Goal: Use online tool/utility: Use online tool/utility

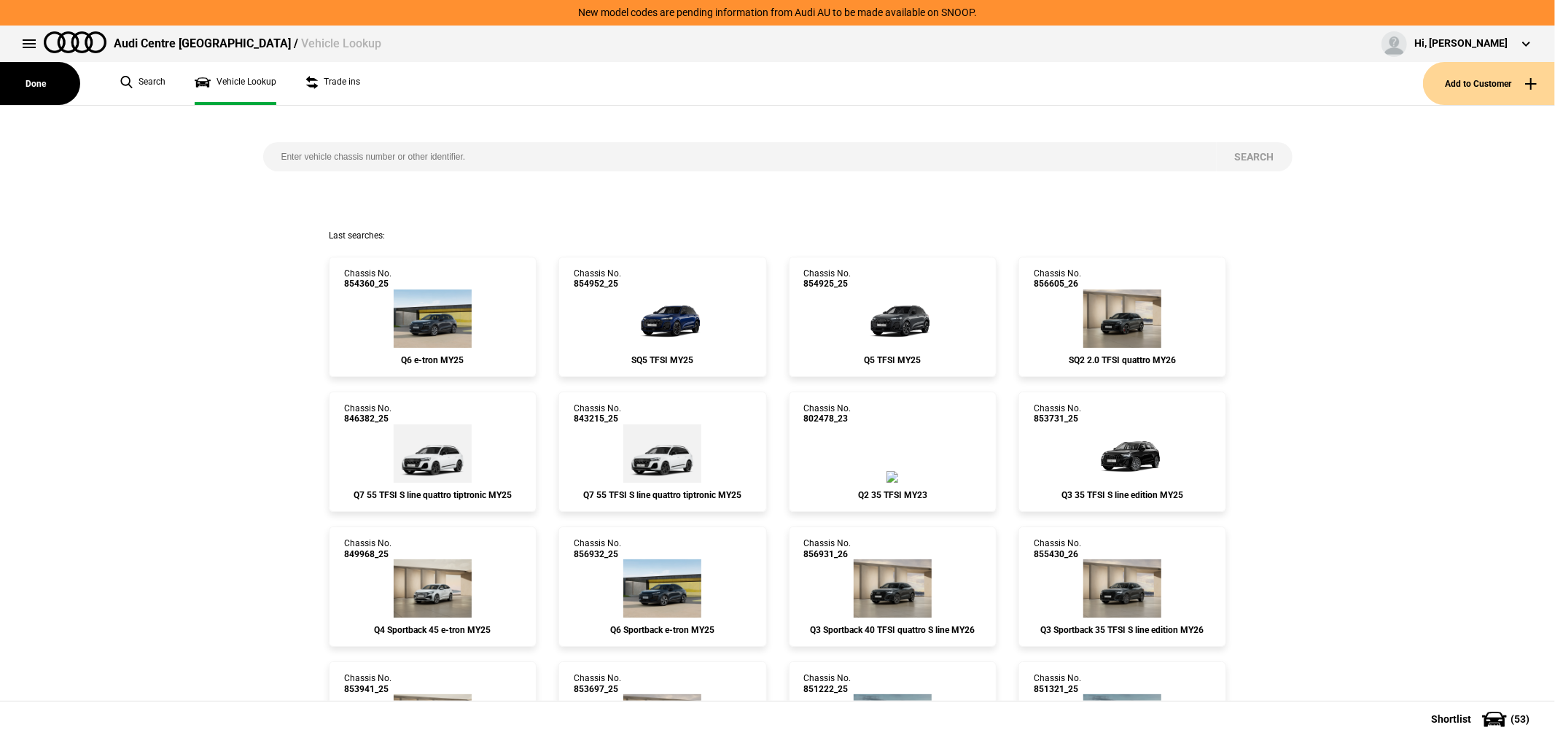
click at [649, 163] on input "search" at bounding box center [740, 156] width 954 height 29
type input "853180"
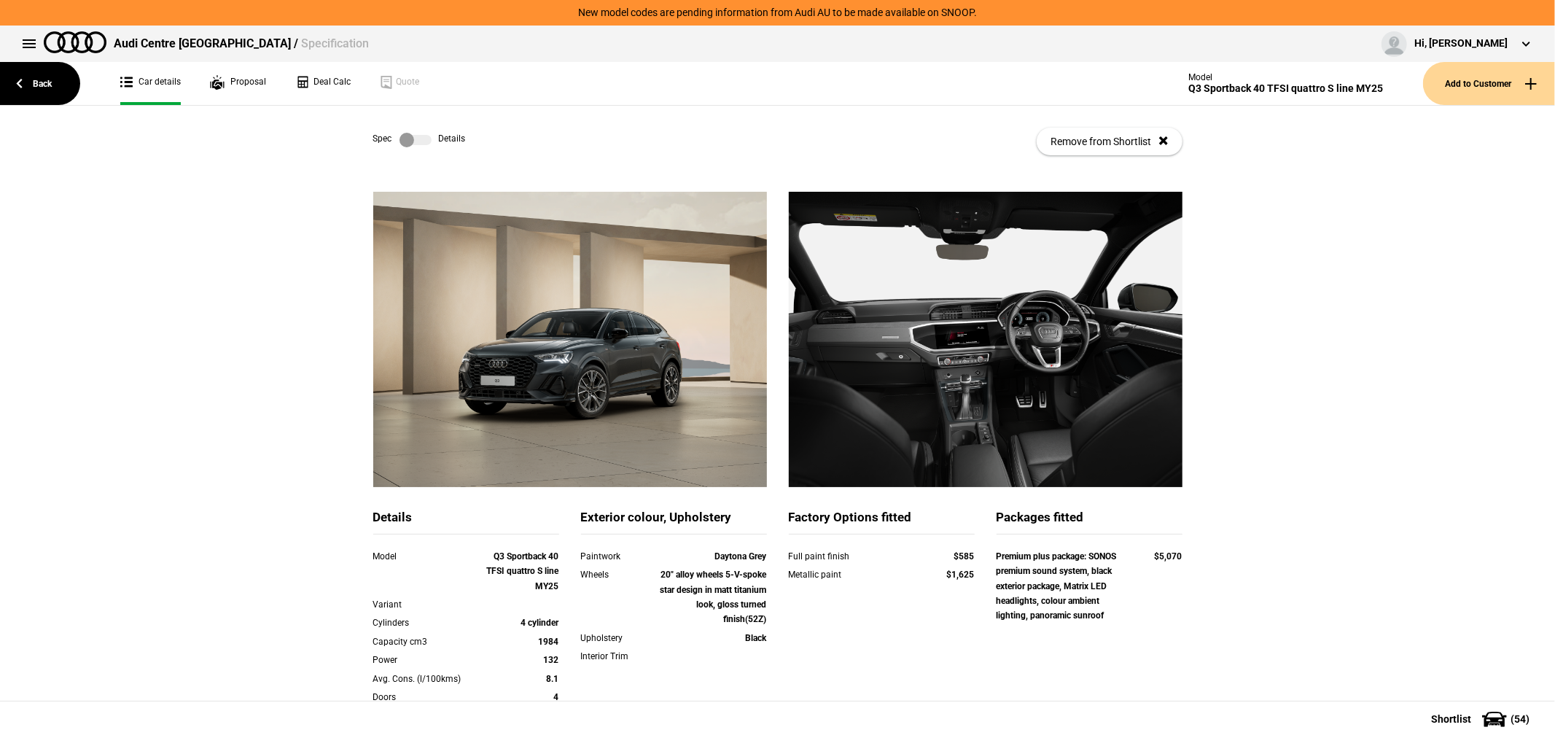
click at [404, 133] on label at bounding box center [416, 140] width 32 height 15
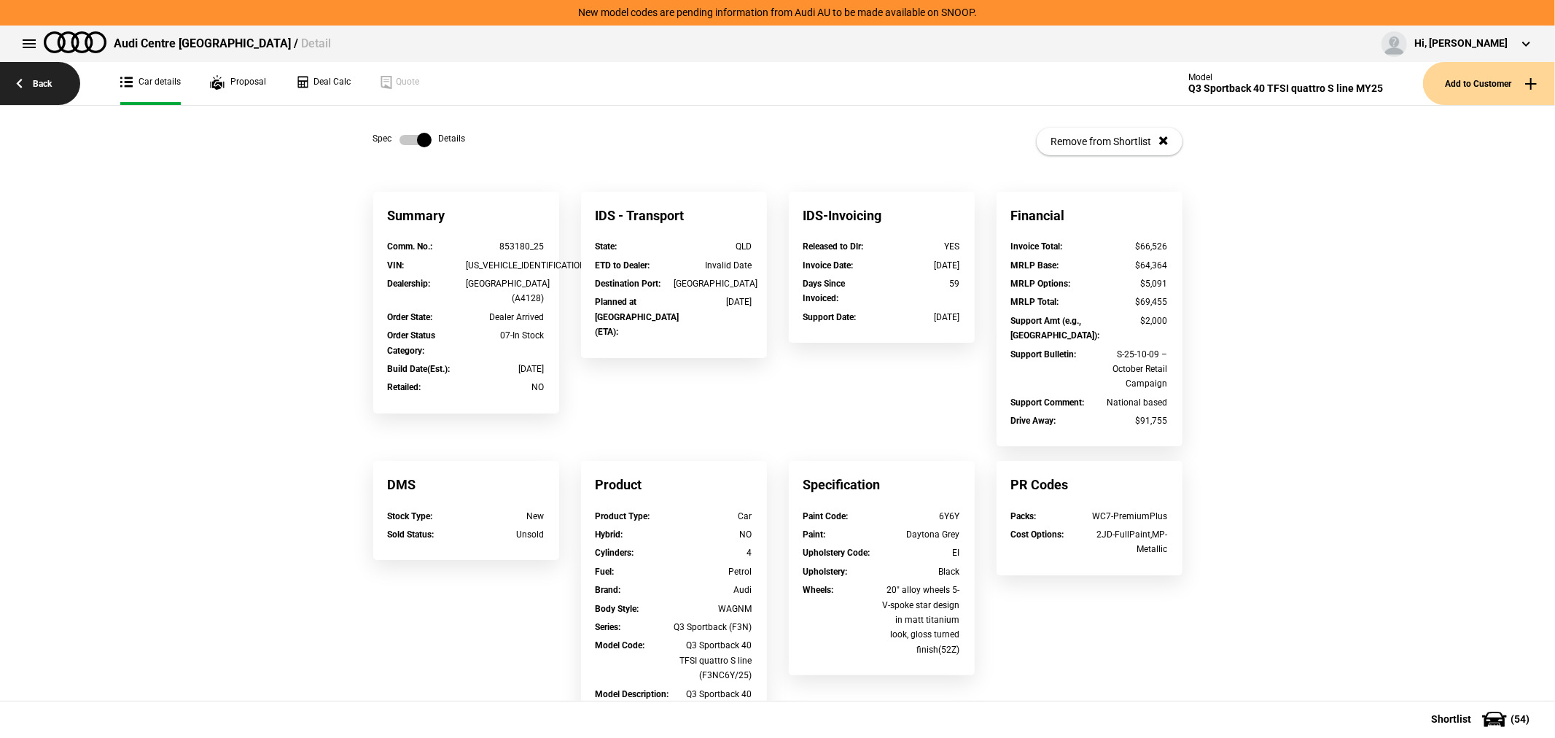
click at [59, 85] on link "Back" at bounding box center [40, 83] width 80 height 43
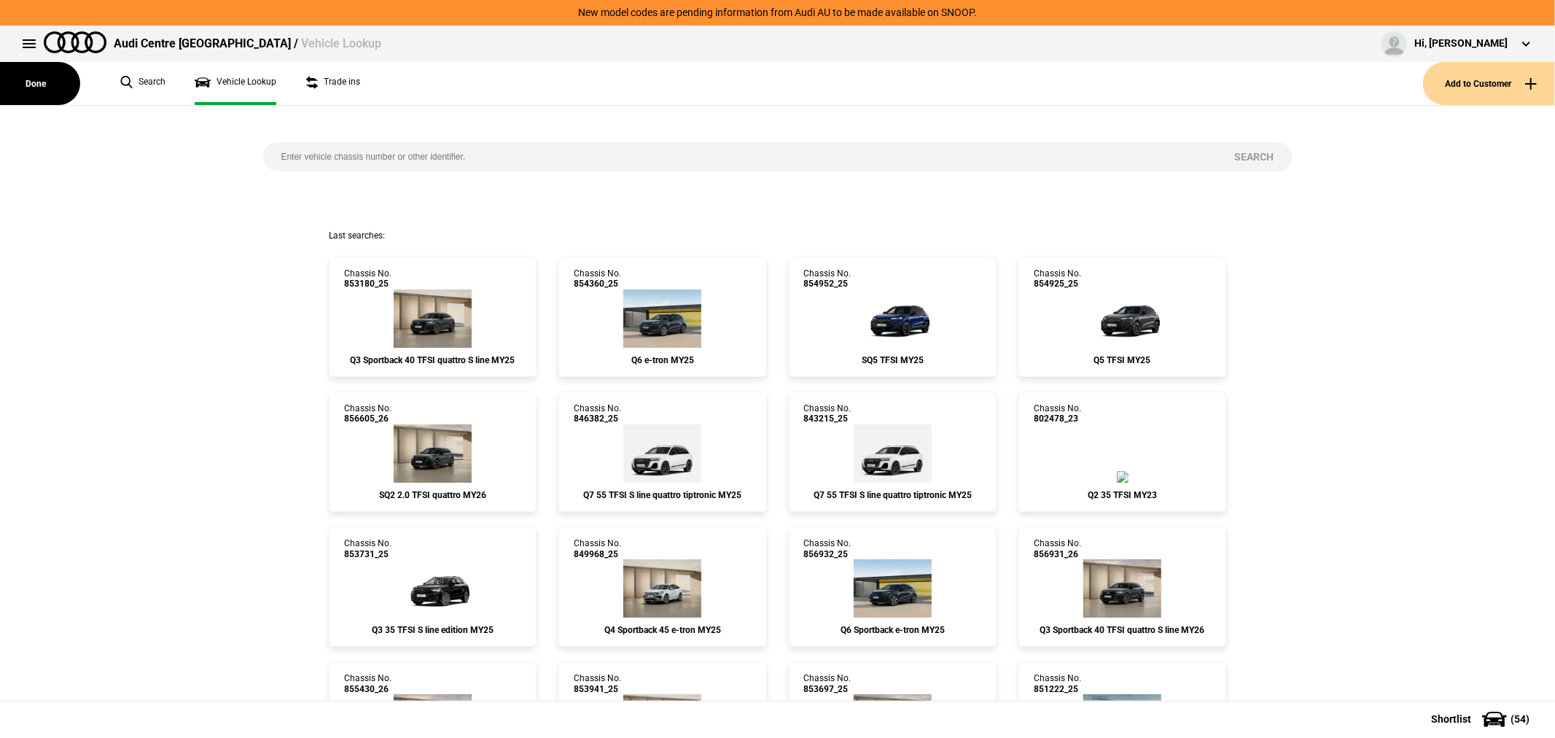
click at [524, 153] on input "search" at bounding box center [740, 156] width 954 height 29
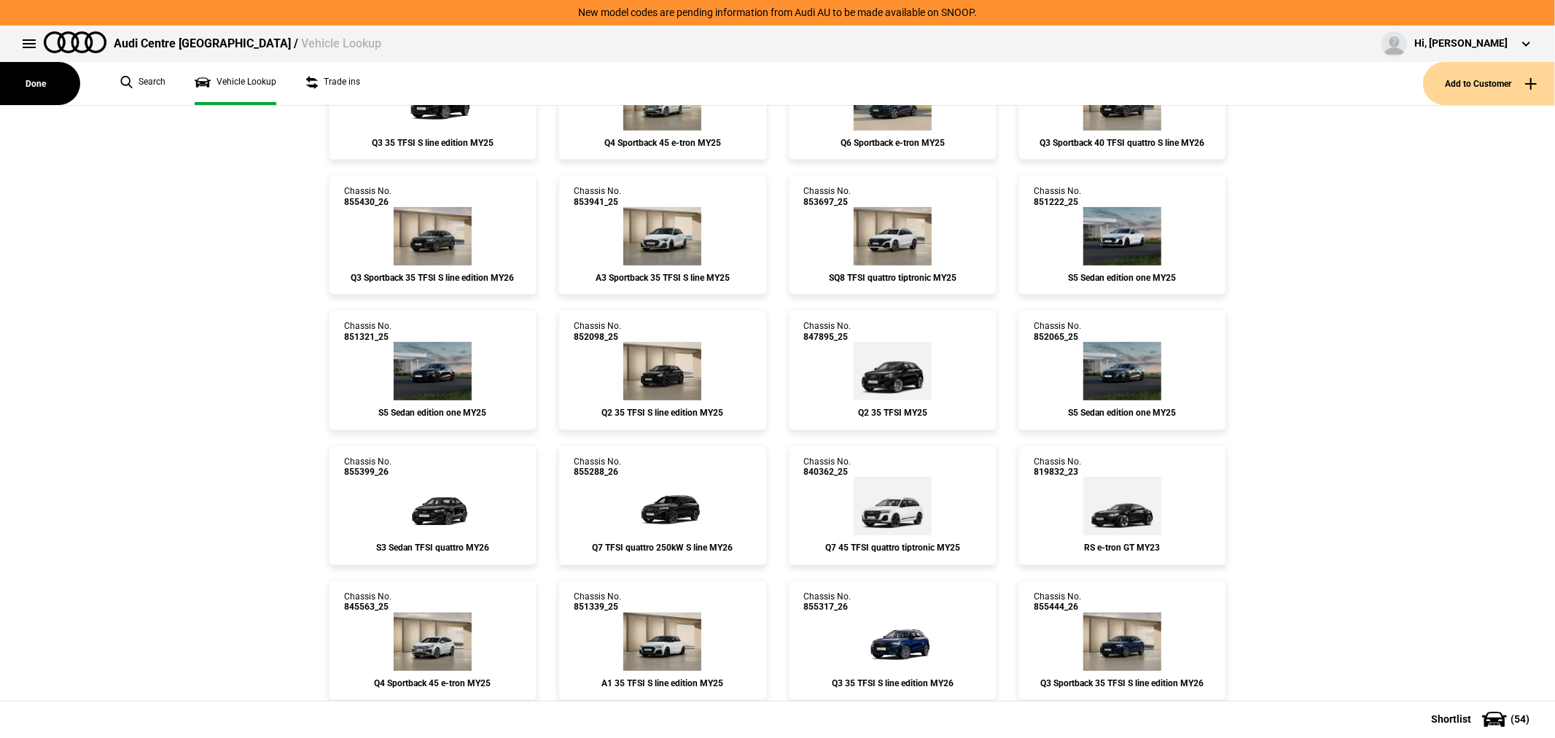
scroll to position [405, 0]
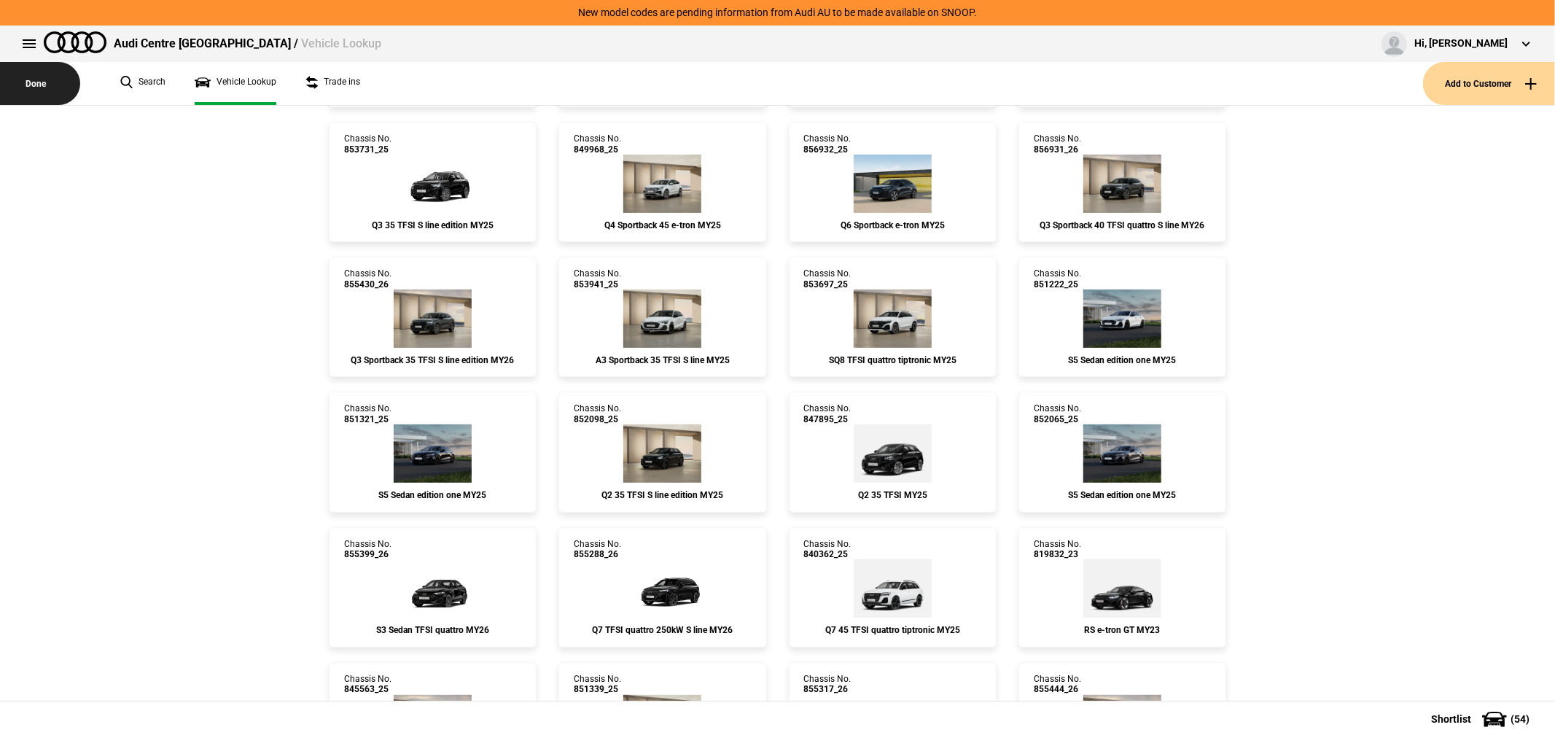
click at [35, 78] on button "Done" at bounding box center [40, 83] width 80 height 43
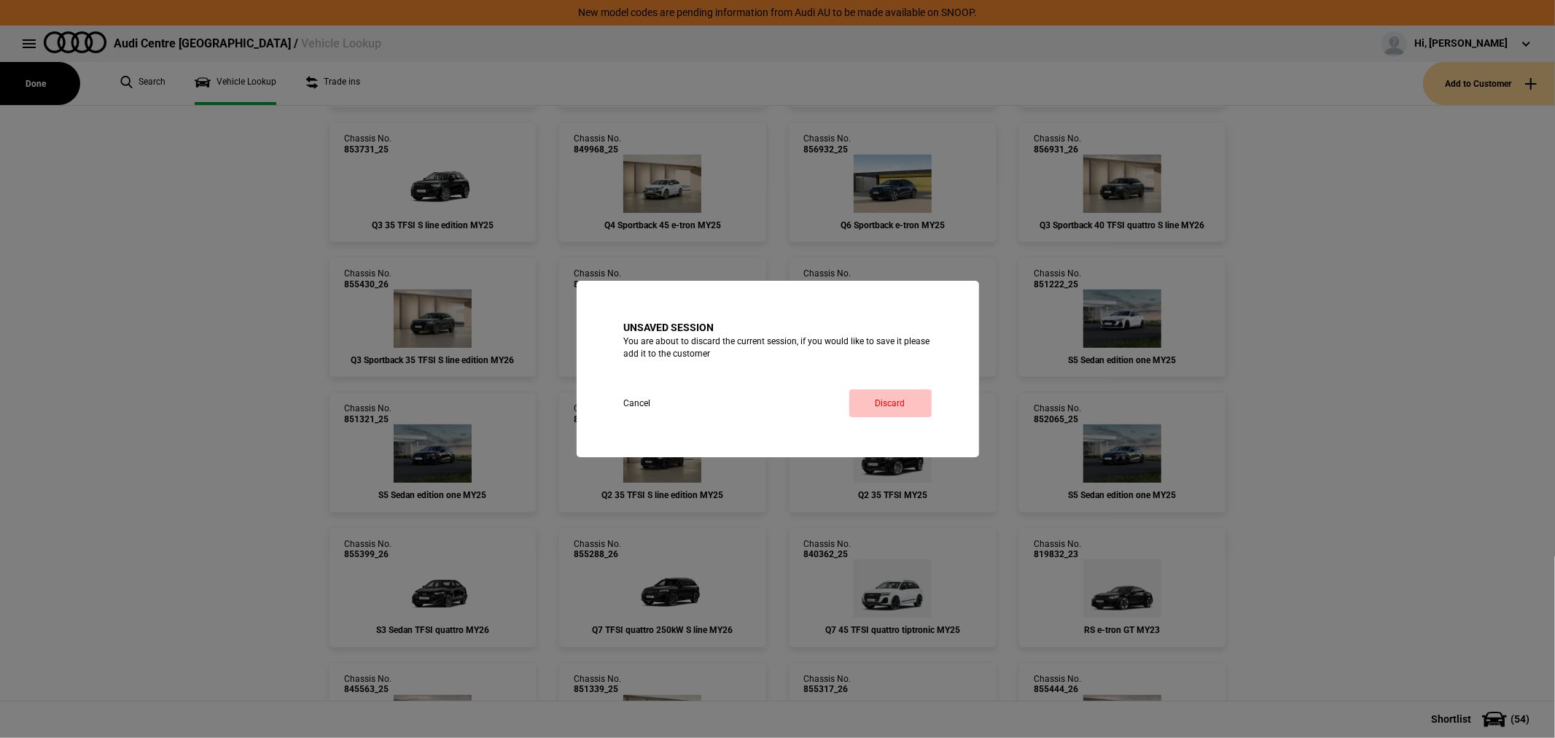
click at [919, 400] on button "Discard" at bounding box center [890, 403] width 82 height 28
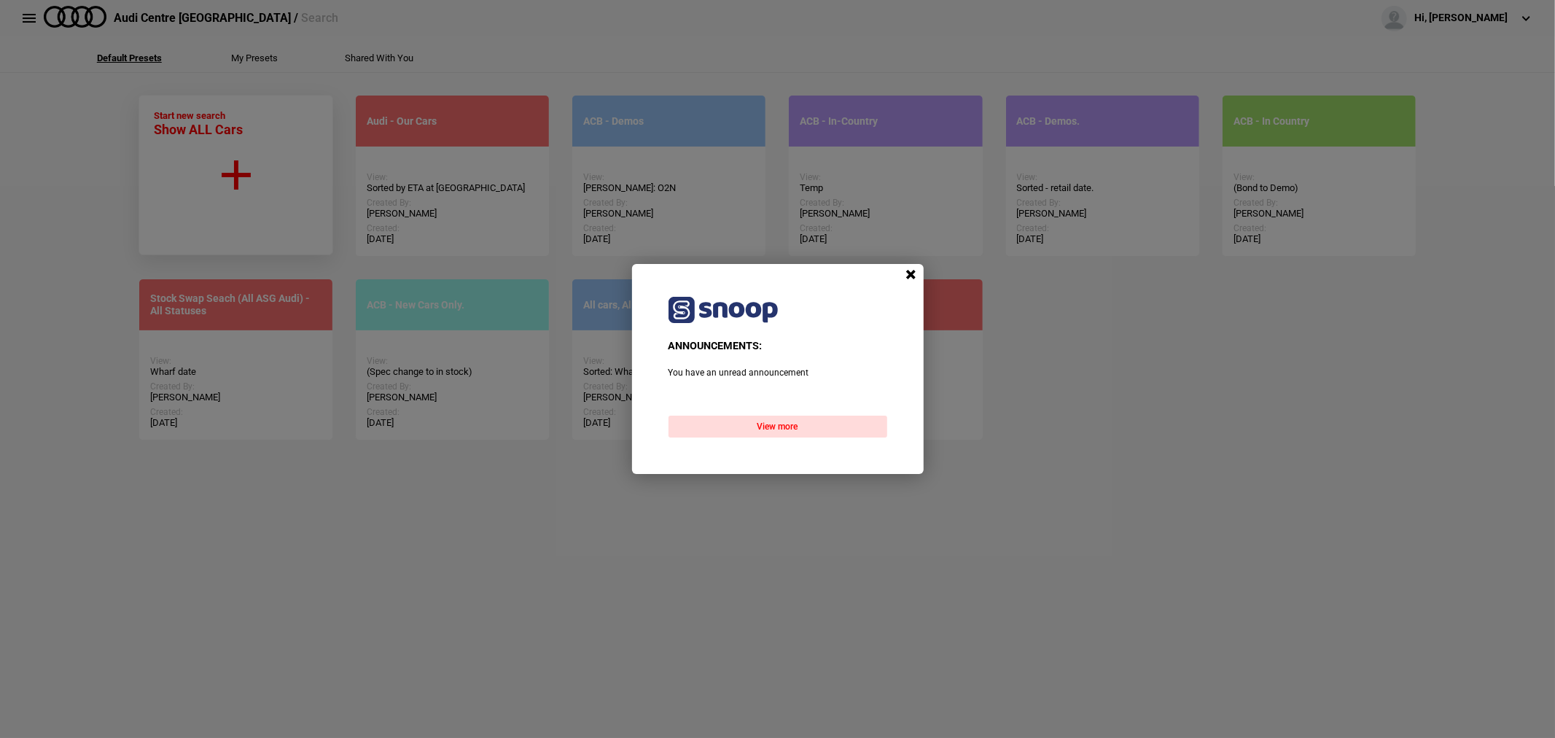
click at [219, 152] on div "ANNOUNCEMENTS: You have an unread announcement View more" at bounding box center [777, 369] width 1555 height 738
click at [806, 424] on button "View more" at bounding box center [778, 427] width 219 height 22
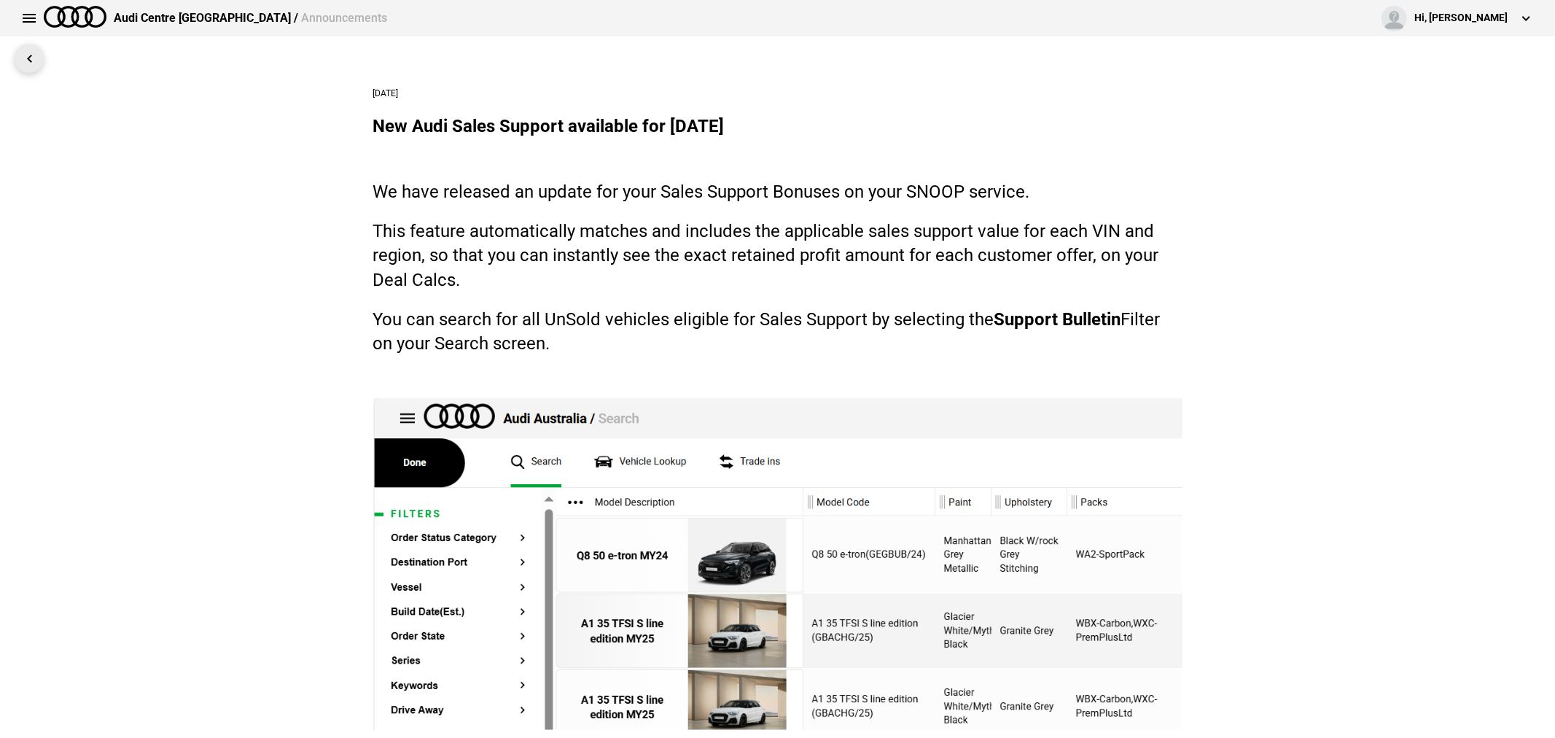
click at [30, 58] on link at bounding box center [29, 58] width 29 height 29
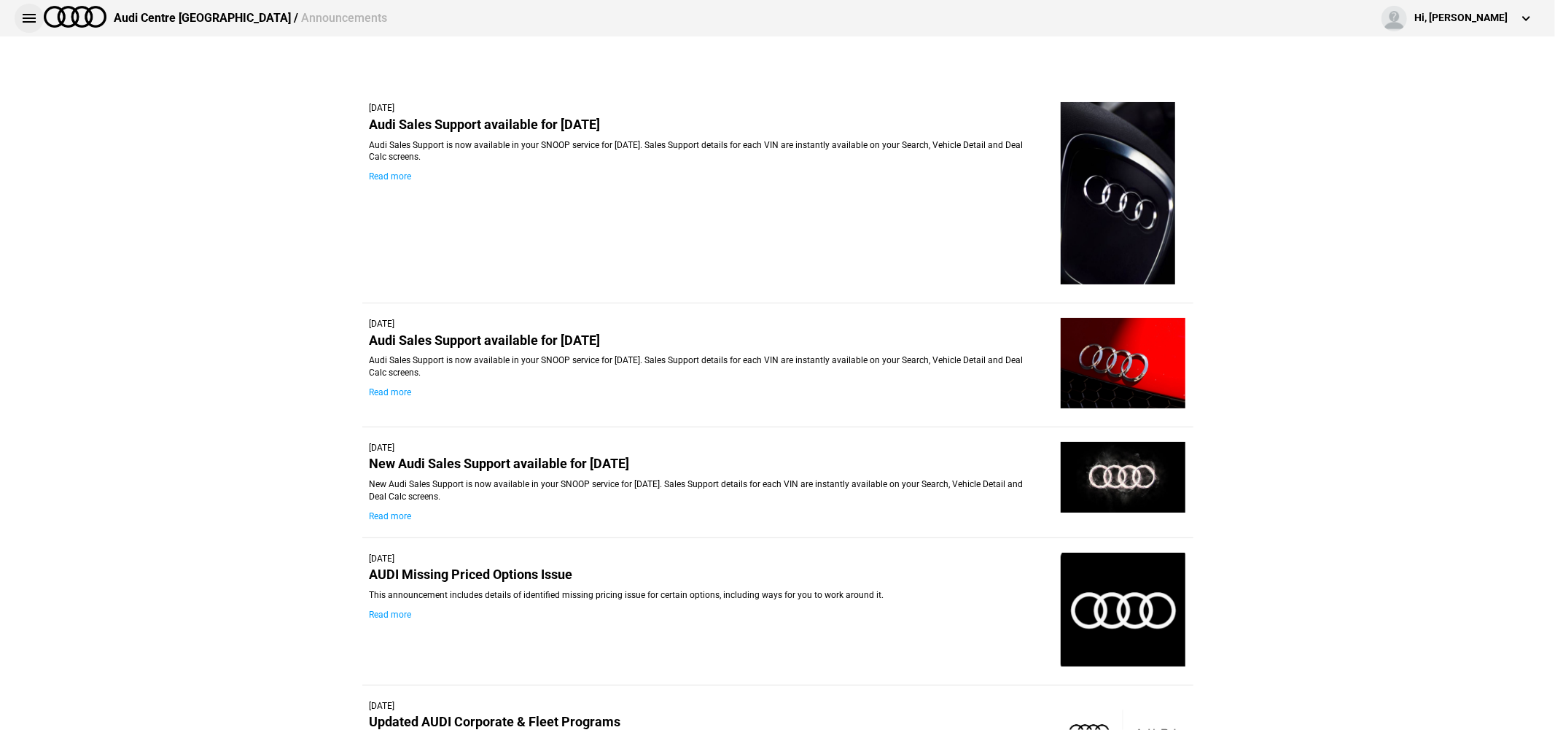
click at [34, 17] on button at bounding box center [29, 18] width 29 height 29
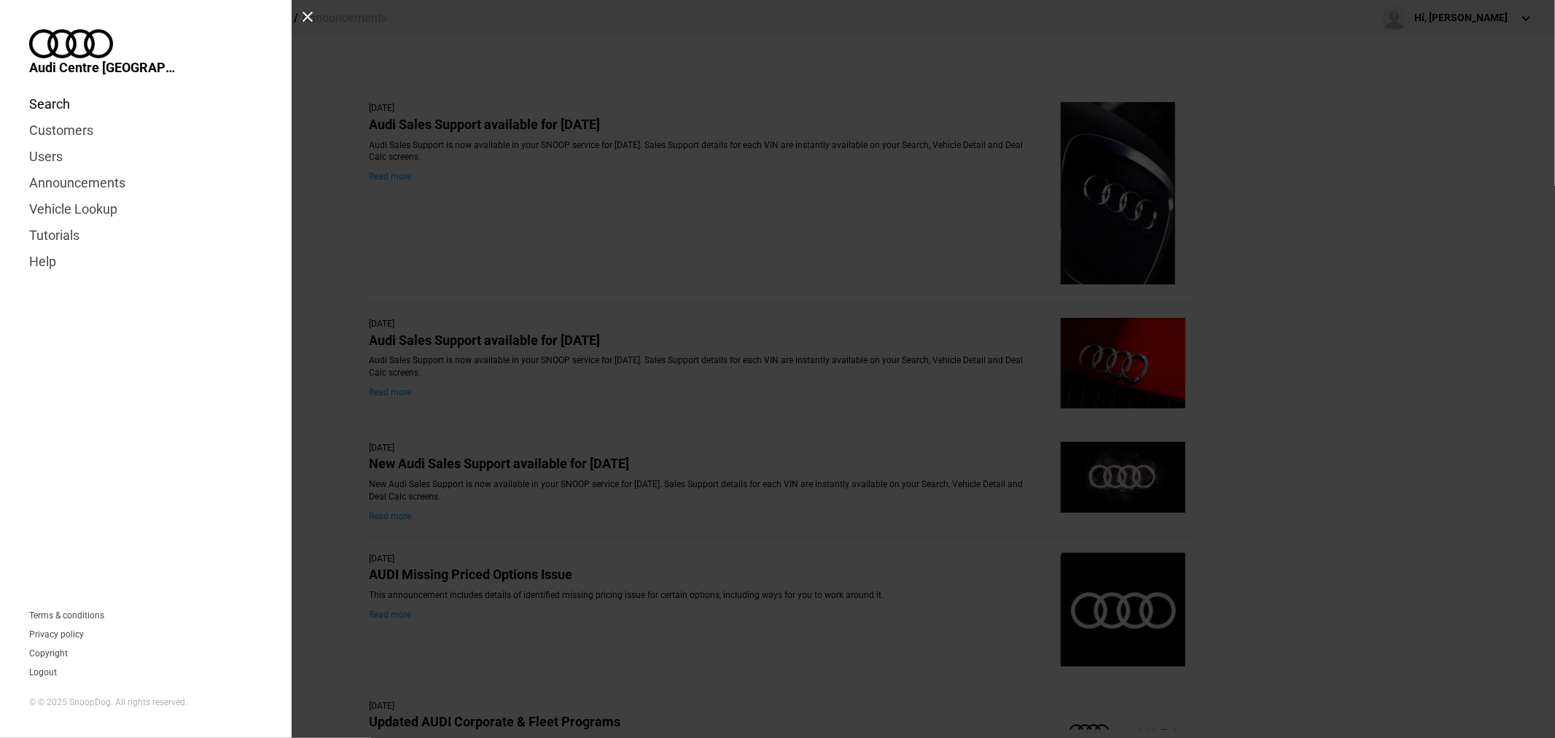
click at [53, 91] on link "Search" at bounding box center [145, 104] width 233 height 26
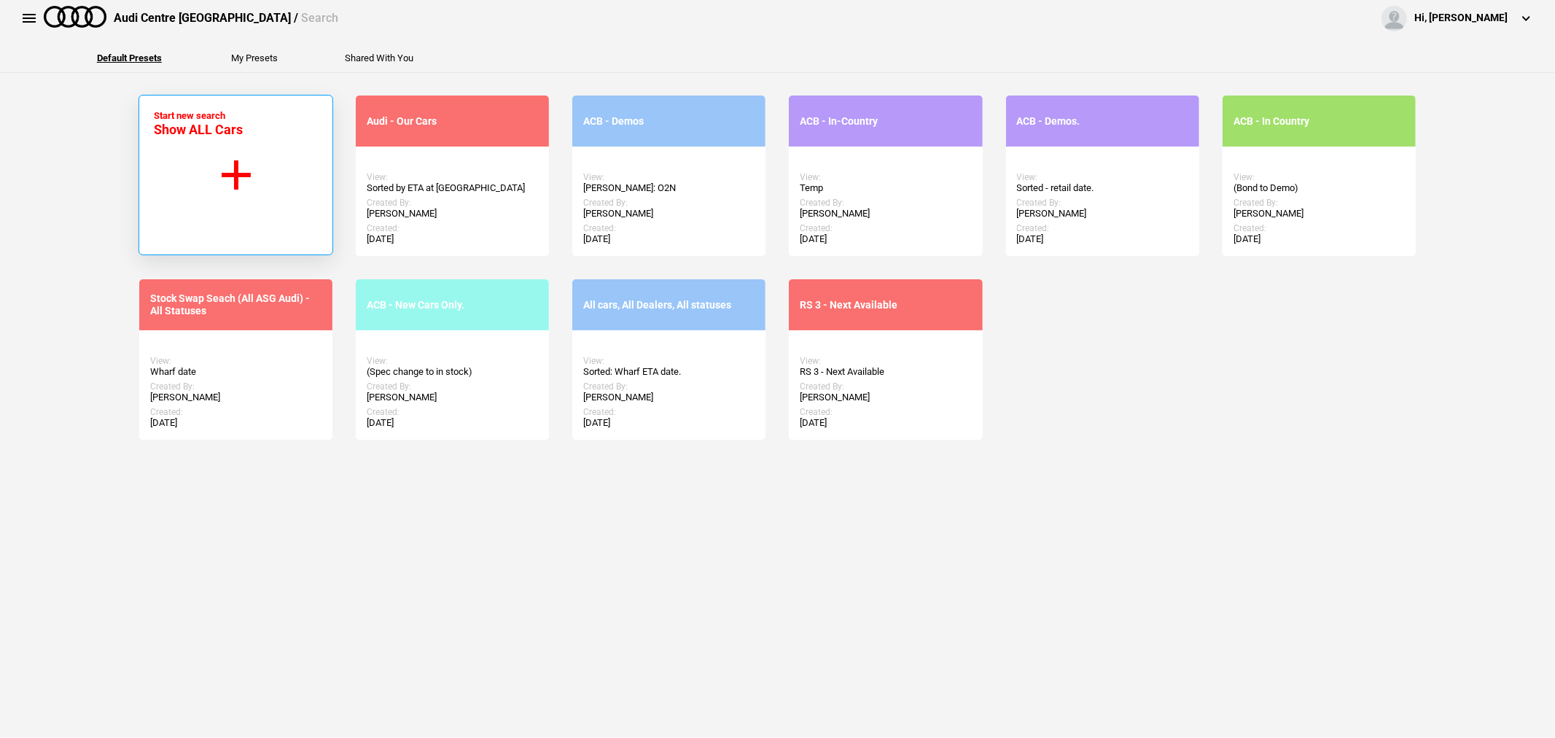
click at [235, 130] on span "Show ALL Cars" at bounding box center [198, 129] width 89 height 15
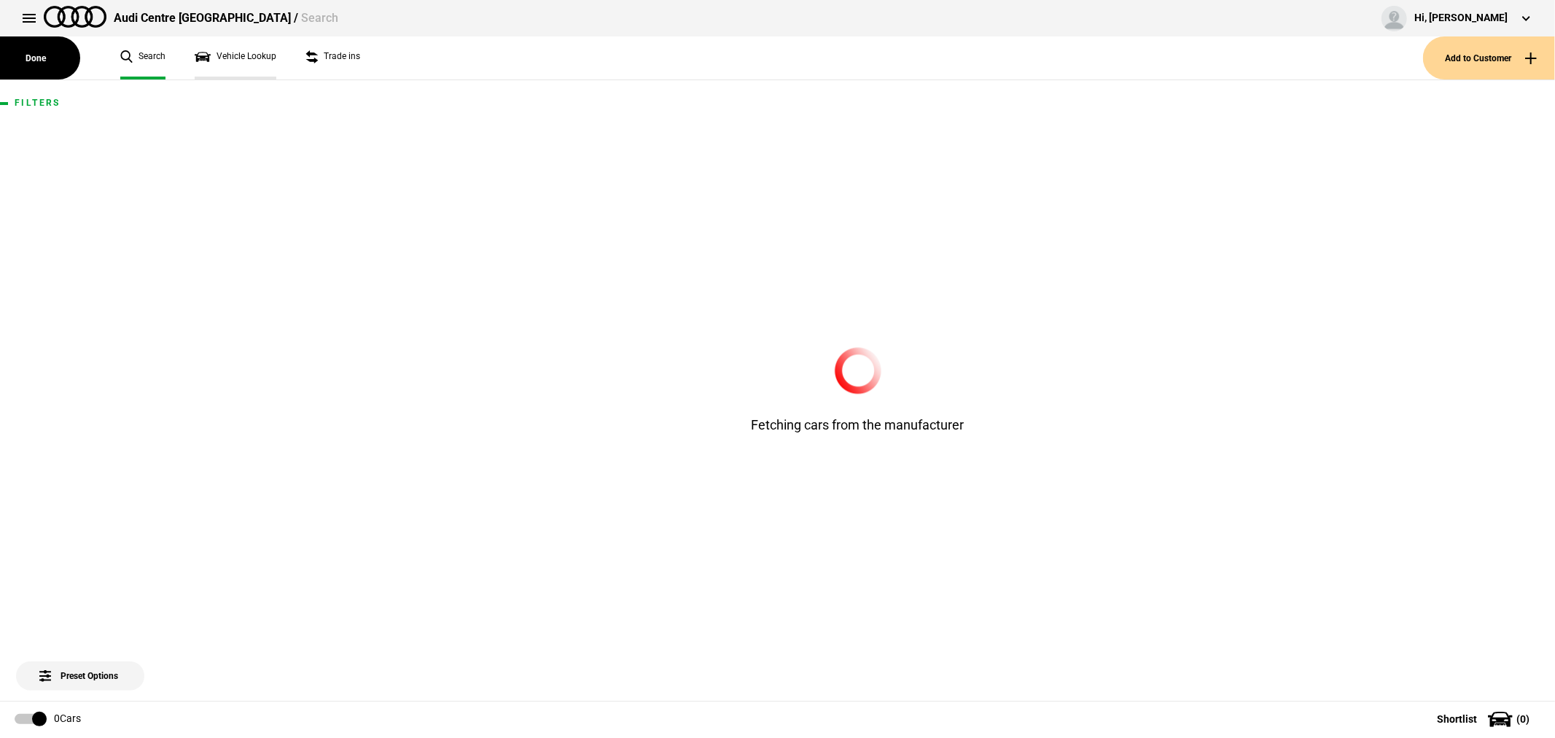
click at [222, 52] on link "Vehicle Lookup" at bounding box center [236, 57] width 82 height 43
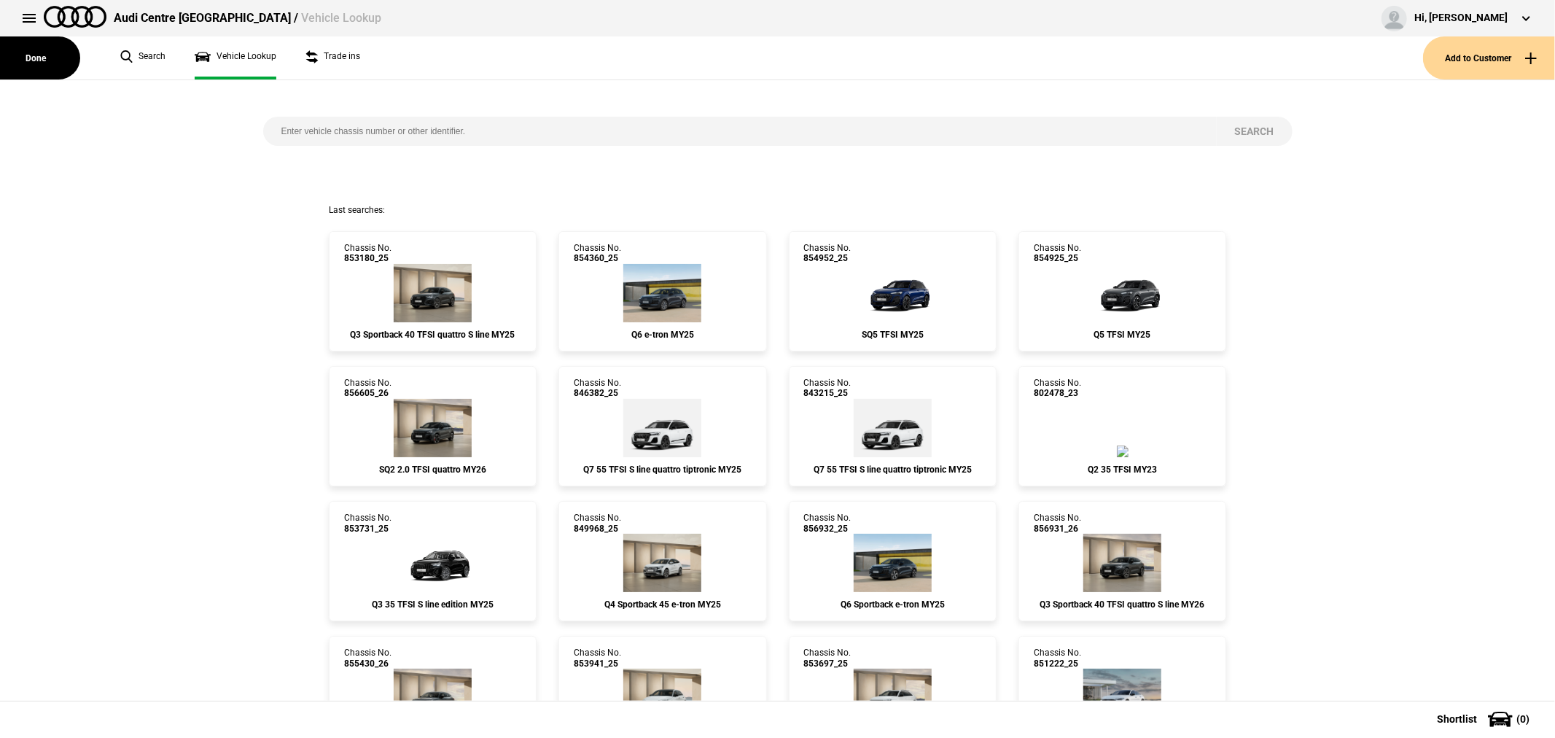
click at [592, 129] on input "search" at bounding box center [740, 131] width 954 height 29
type input "850880"
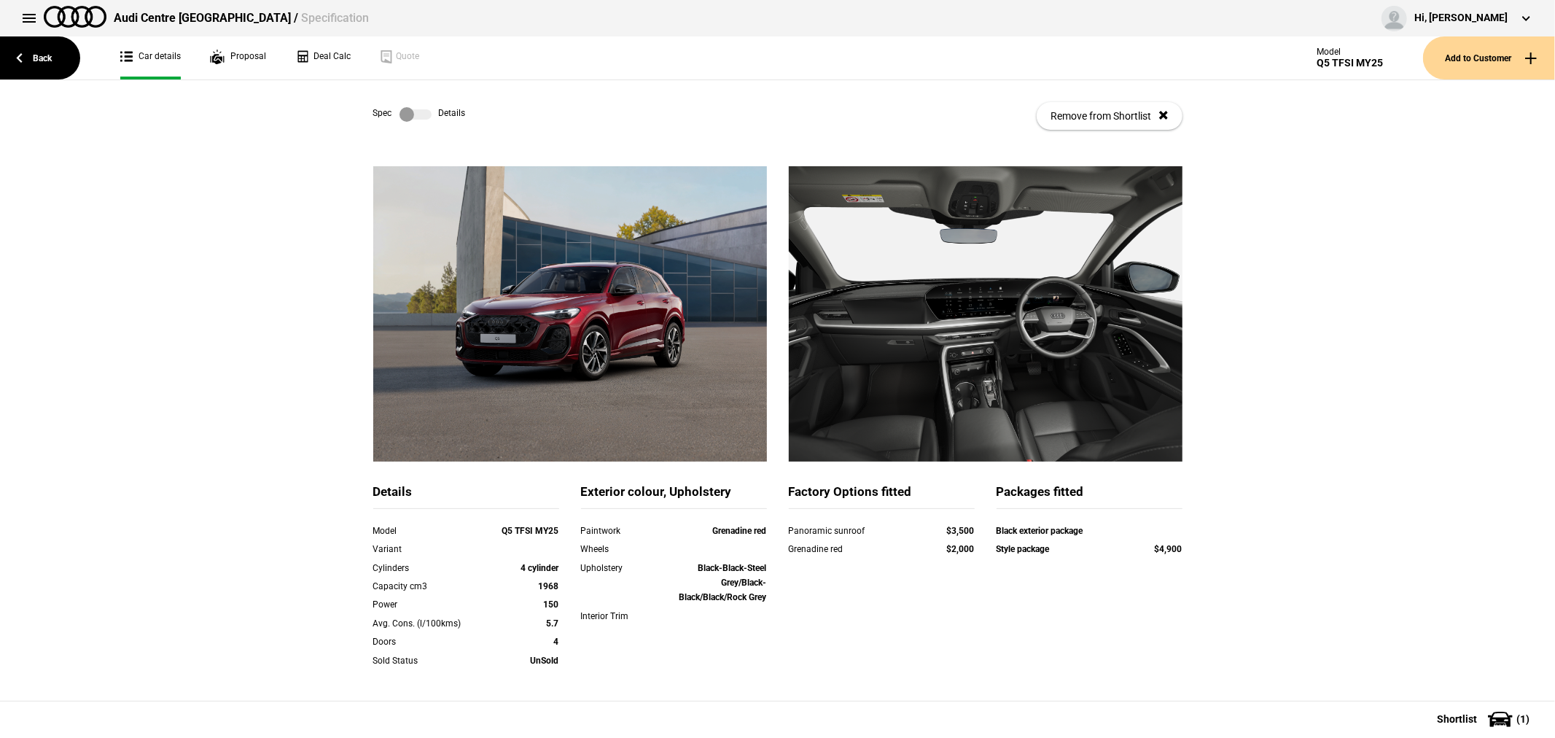
click at [409, 108] on label at bounding box center [416, 114] width 32 height 15
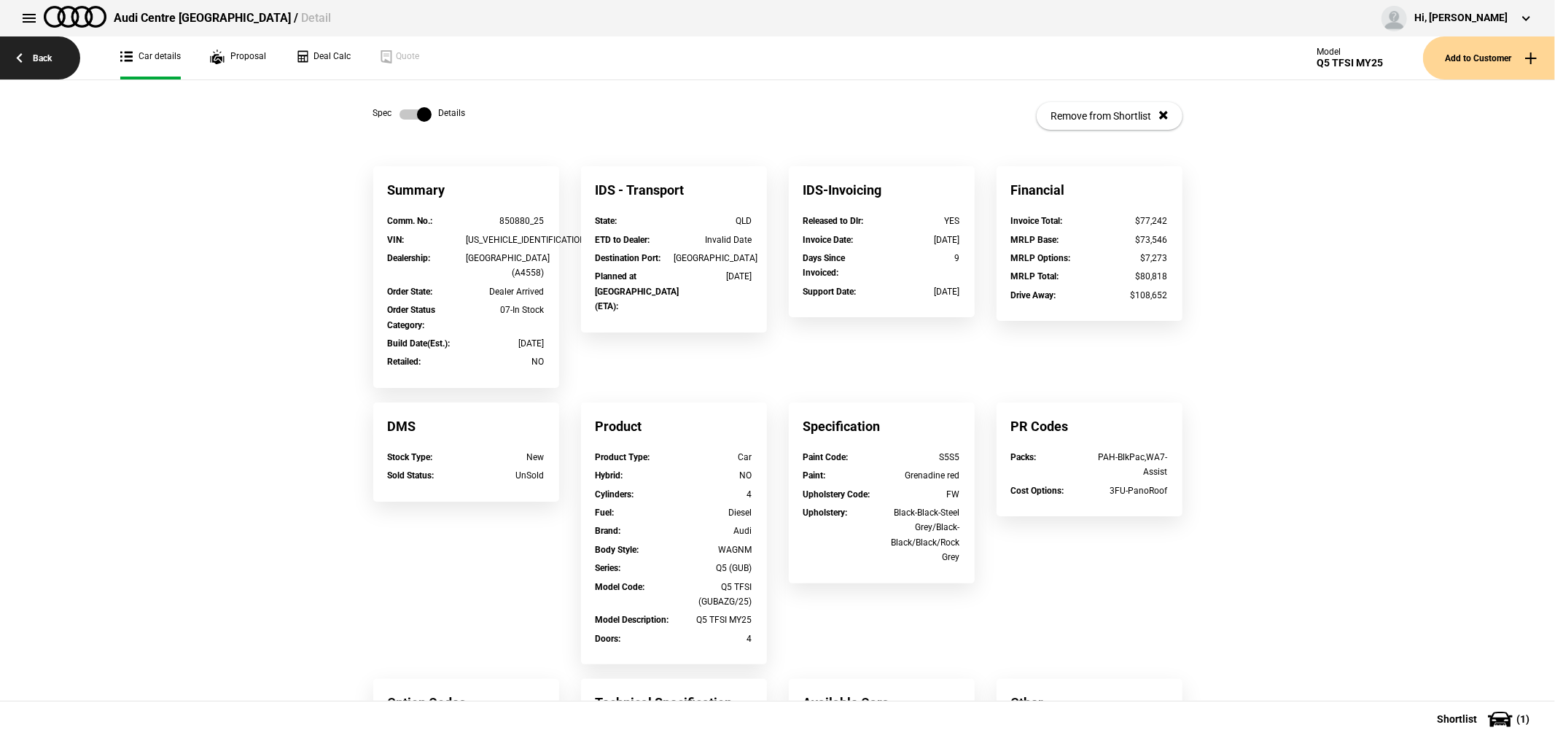
click at [39, 57] on link "Back" at bounding box center [40, 57] width 80 height 43
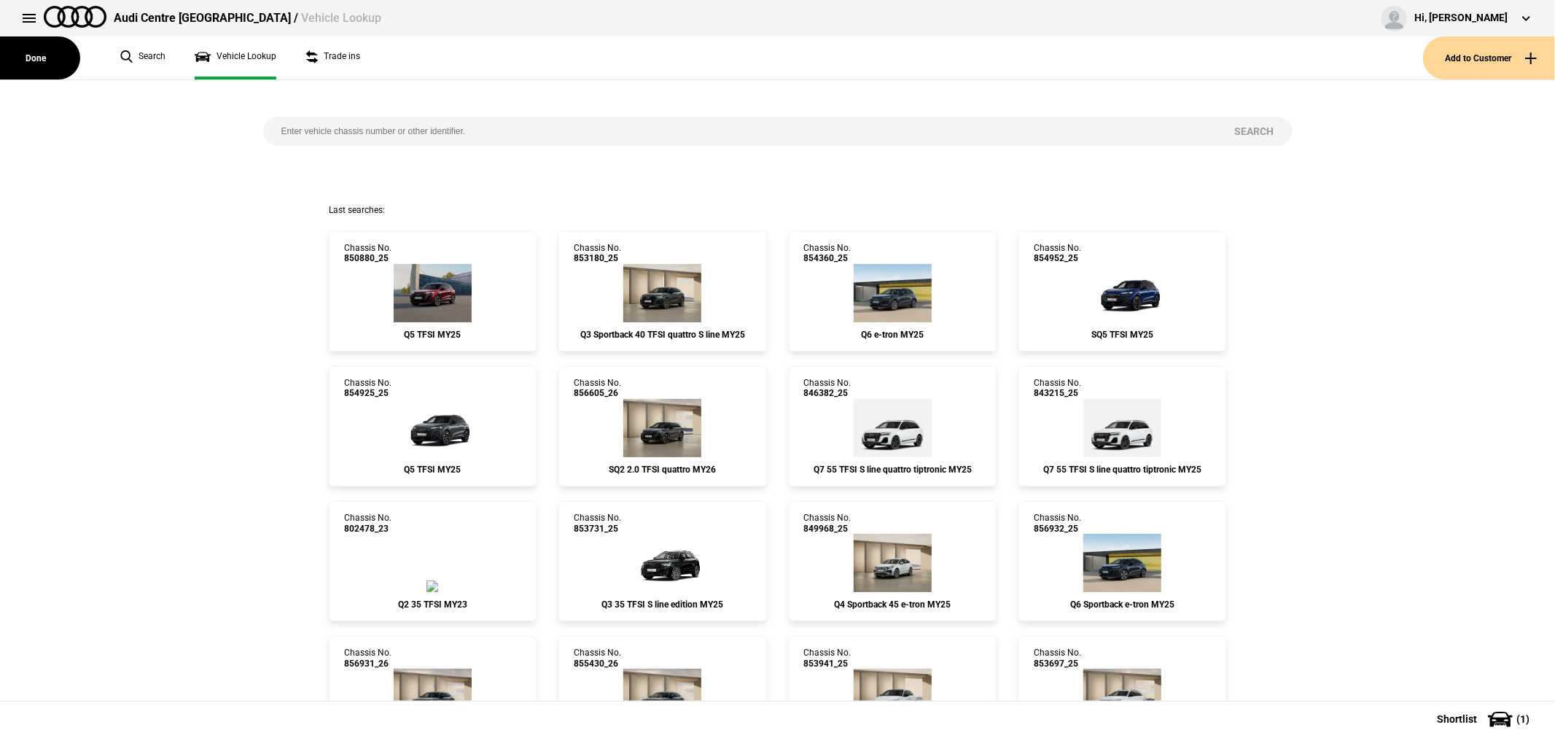
click at [464, 126] on input "search" at bounding box center [740, 131] width 954 height 29
type input "849968"
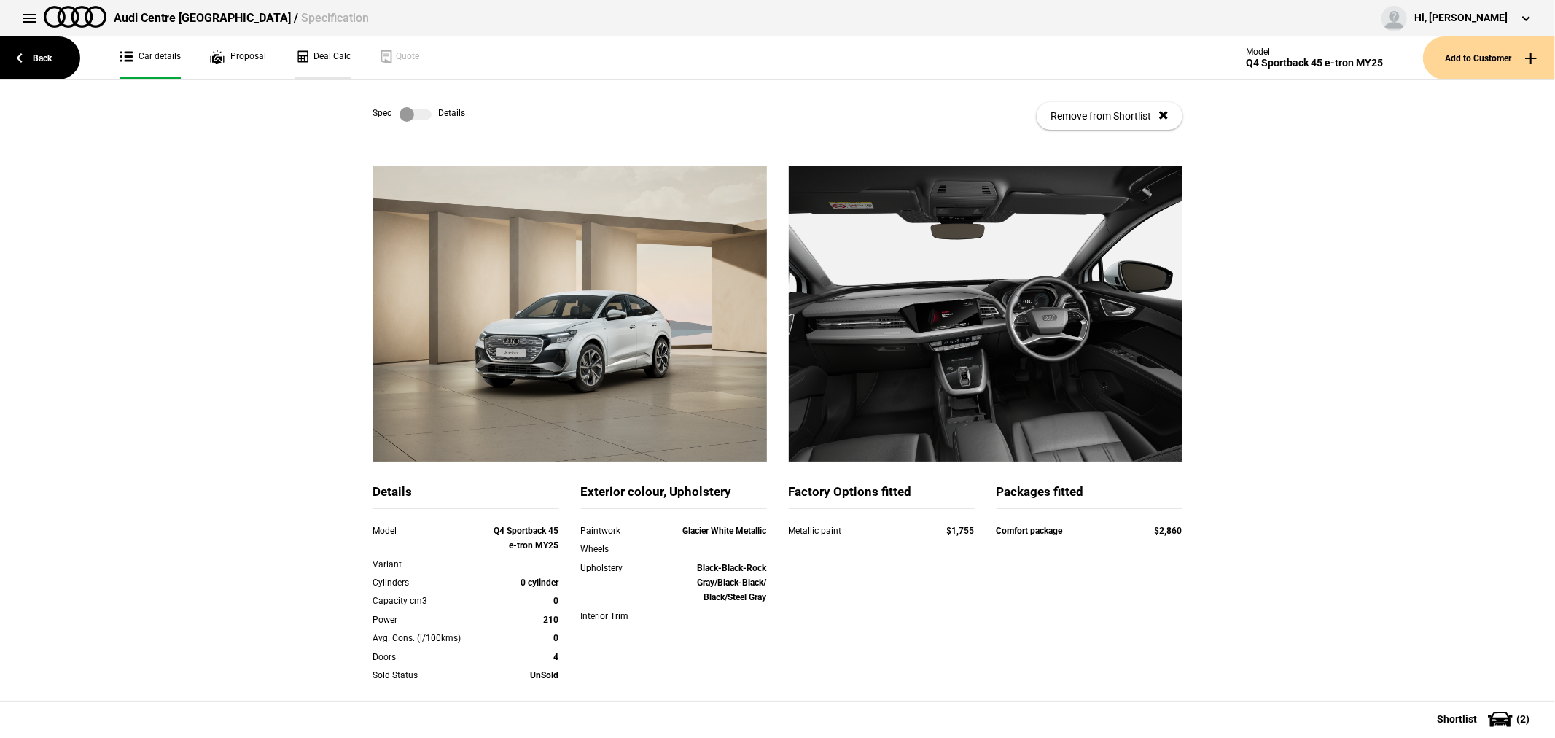
click at [323, 53] on link "Deal Calc" at bounding box center [322, 57] width 55 height 43
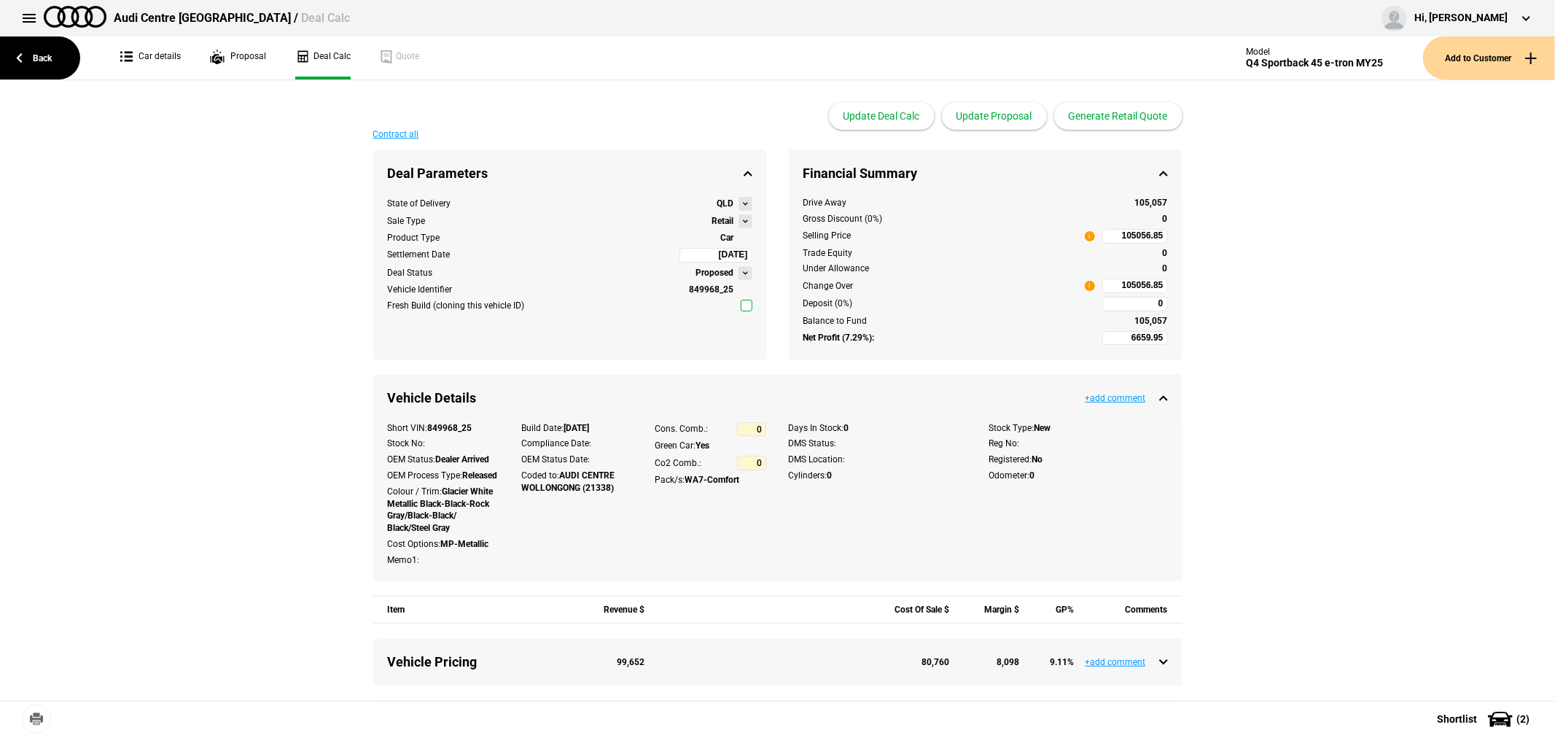
click at [739, 226] on button at bounding box center [746, 221] width 14 height 14
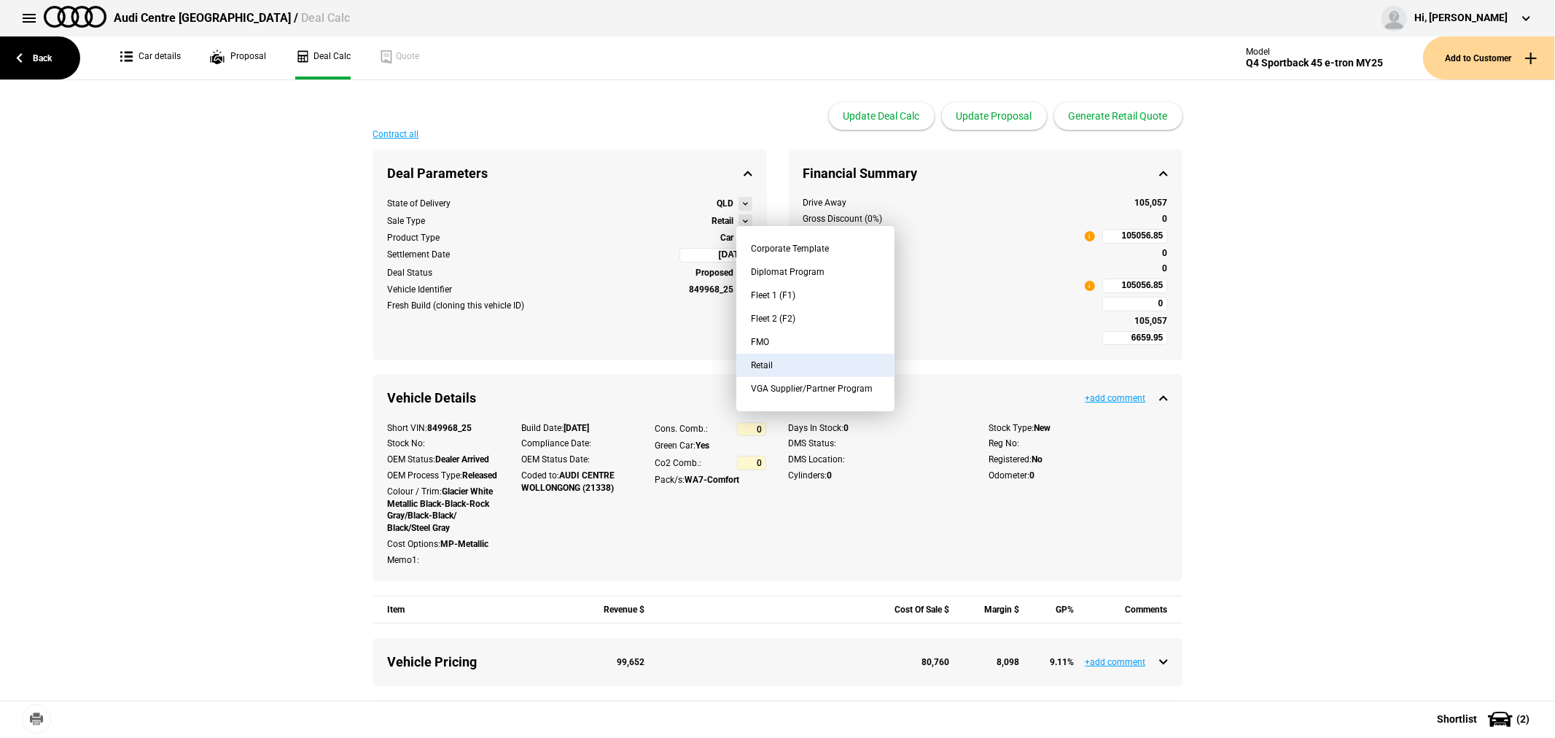
click at [797, 343] on button "FMO" at bounding box center [815, 341] width 158 height 23
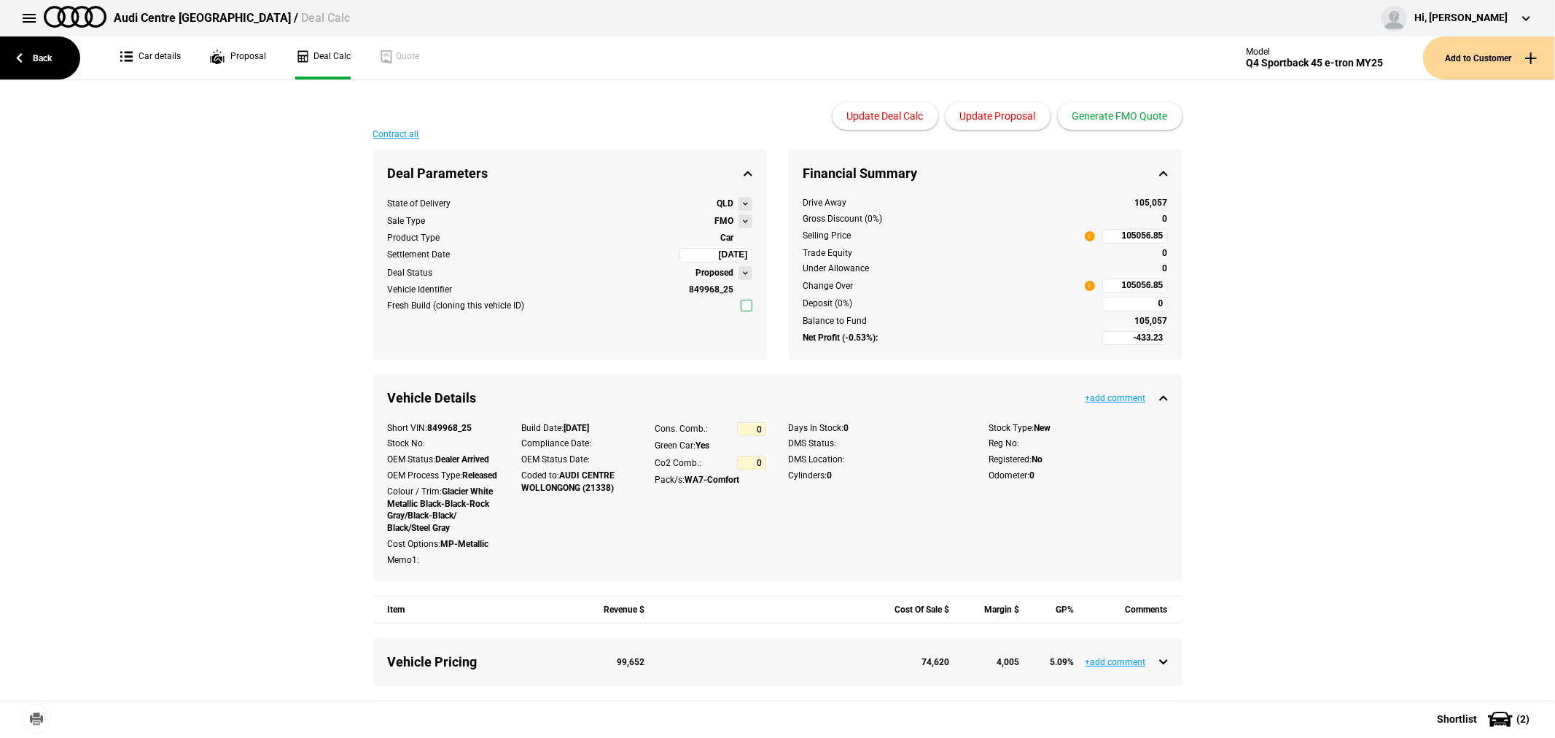
type input "-2433.23"
type input "84139.35"
type input "-4933.23"
click at [1112, 285] on input "84139.35" at bounding box center [1135, 286] width 66 height 15
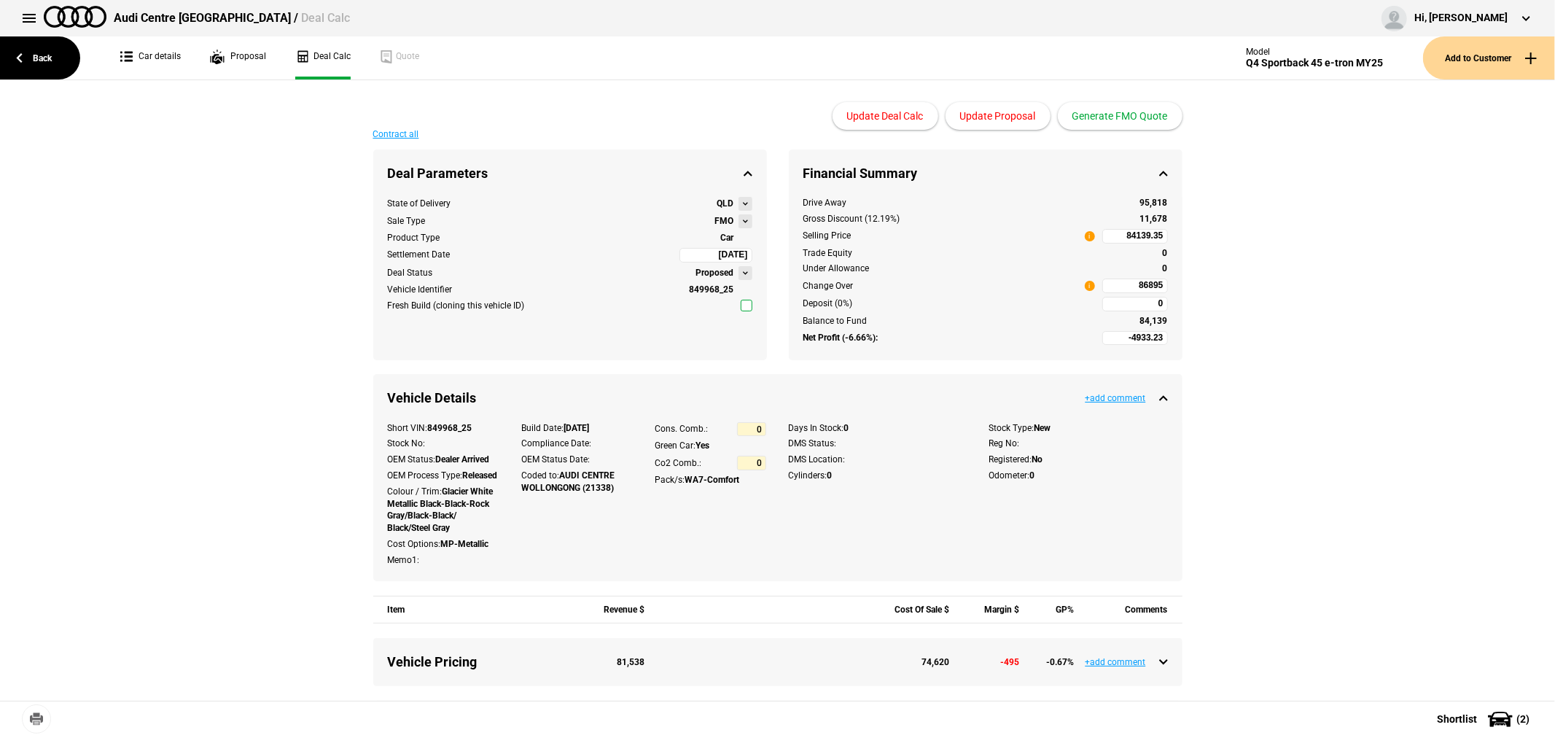
type input "84139.35"
type input "-2428.09"
type input "86895"
click at [1001, 117] on button "Update Proposal" at bounding box center [998, 116] width 105 height 28
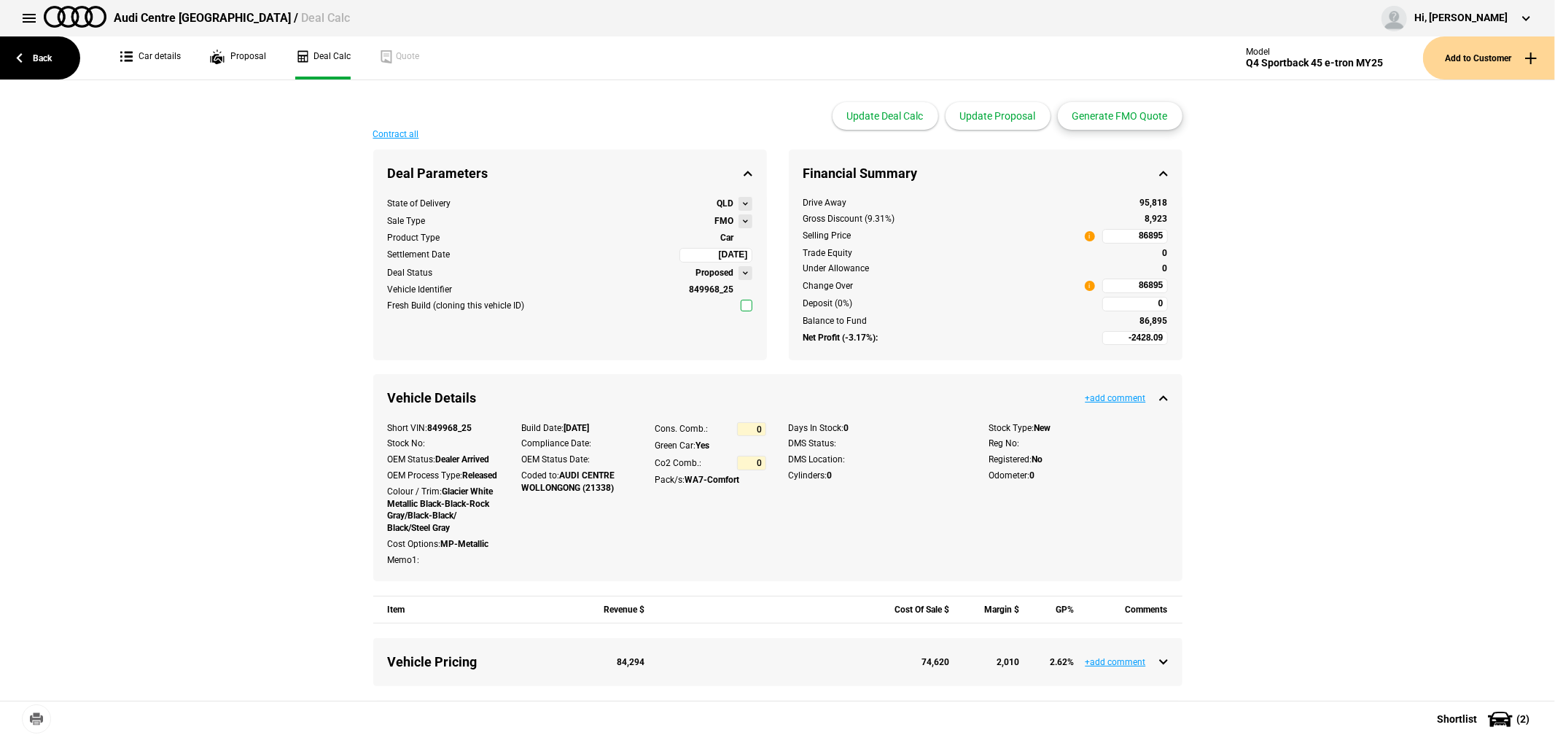
click at [1121, 112] on button "Generate FMO Quote" at bounding box center [1120, 116] width 125 height 28
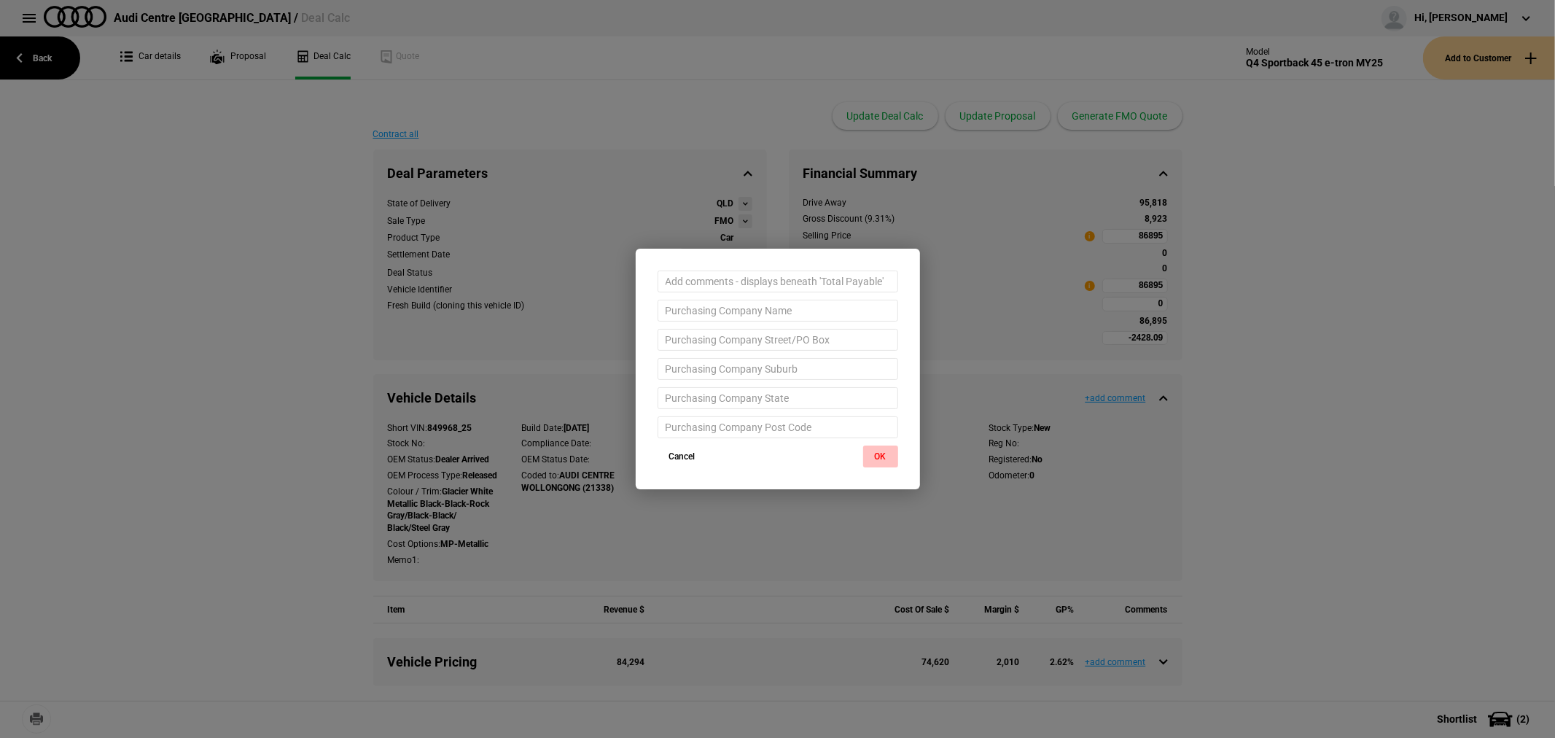
click at [882, 456] on button "OK" at bounding box center [880, 457] width 35 height 22
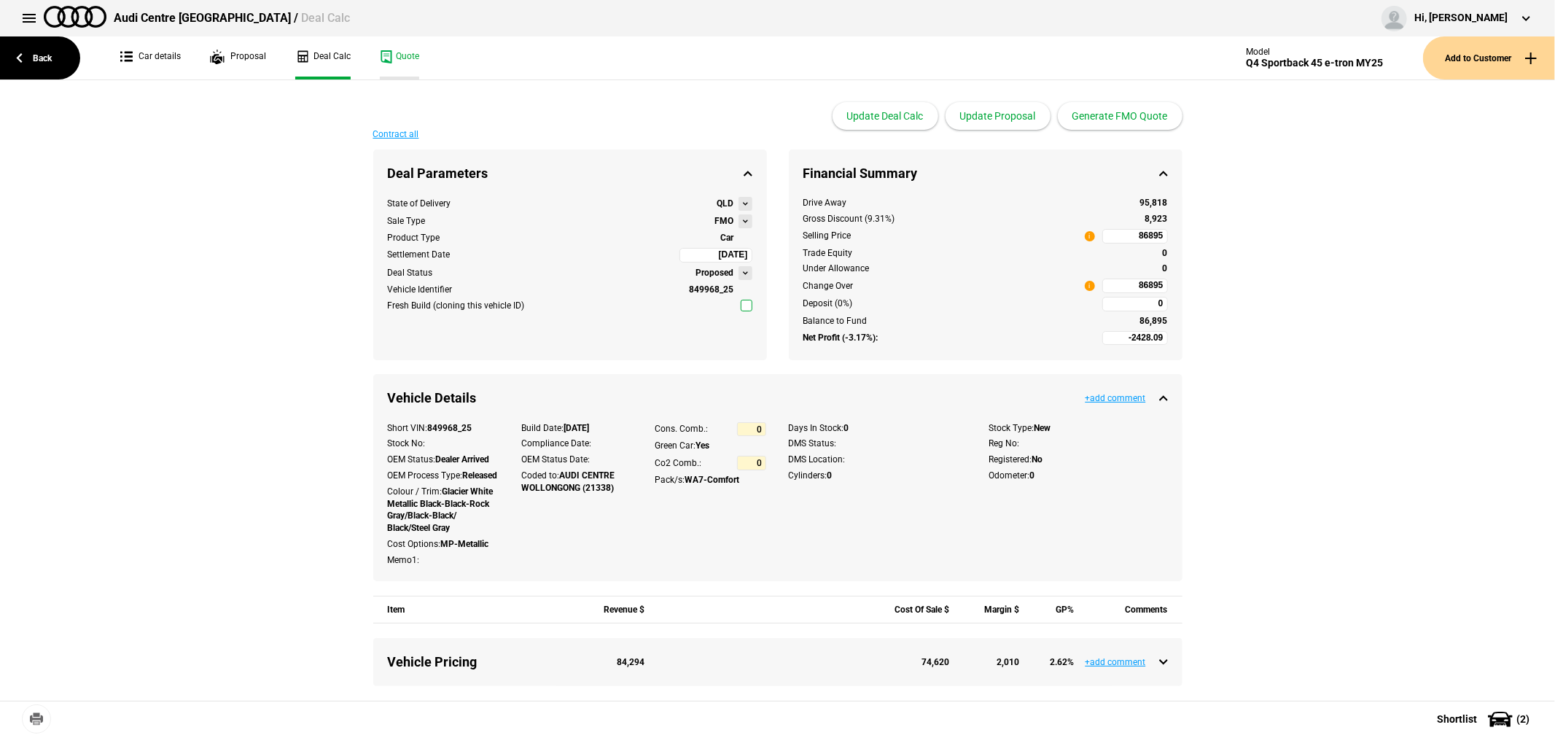
click at [401, 52] on link "Quote" at bounding box center [399, 57] width 39 height 43
click at [17, 56] on link "Back" at bounding box center [40, 57] width 80 height 43
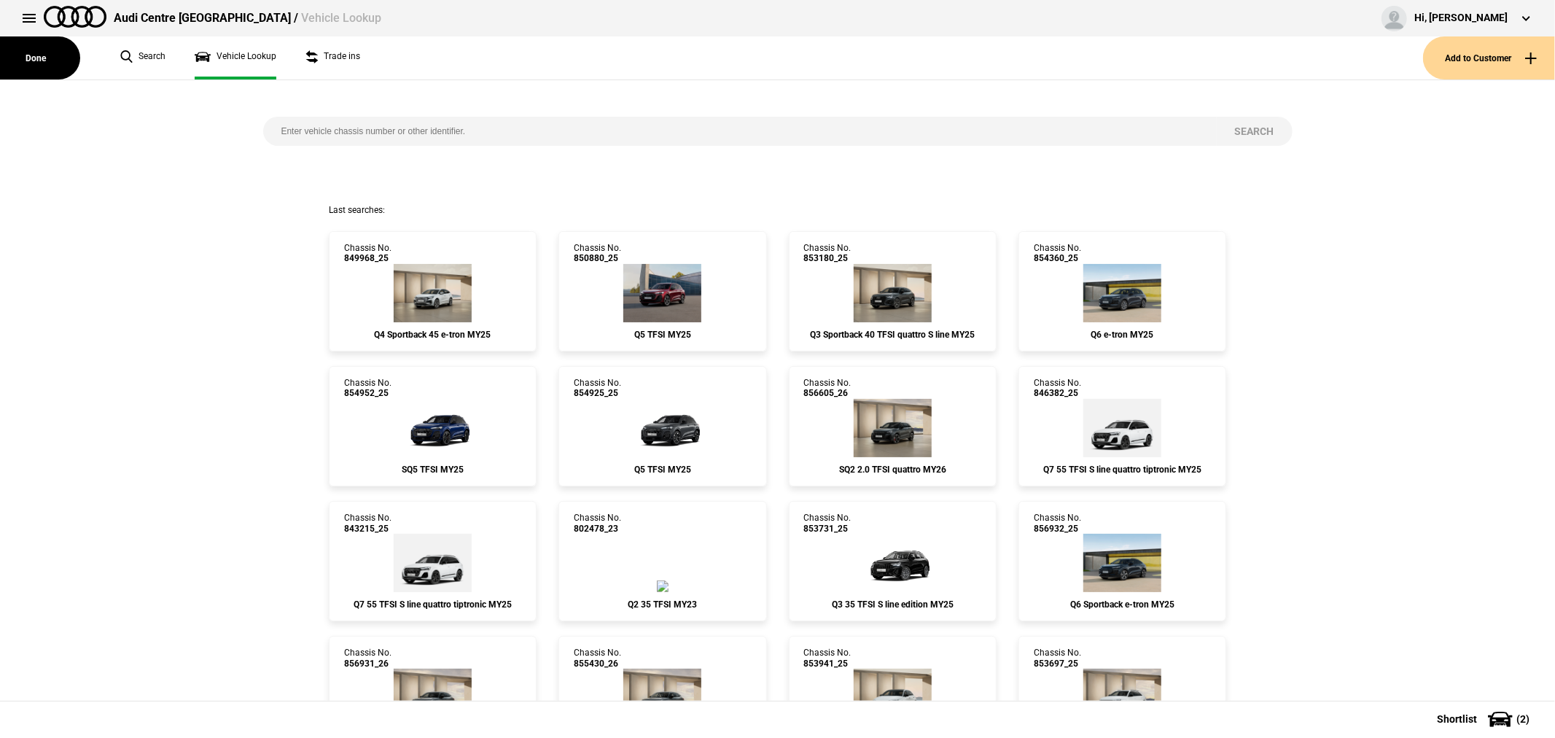
click at [785, 134] on input "search" at bounding box center [740, 131] width 954 height 29
type input "854250"
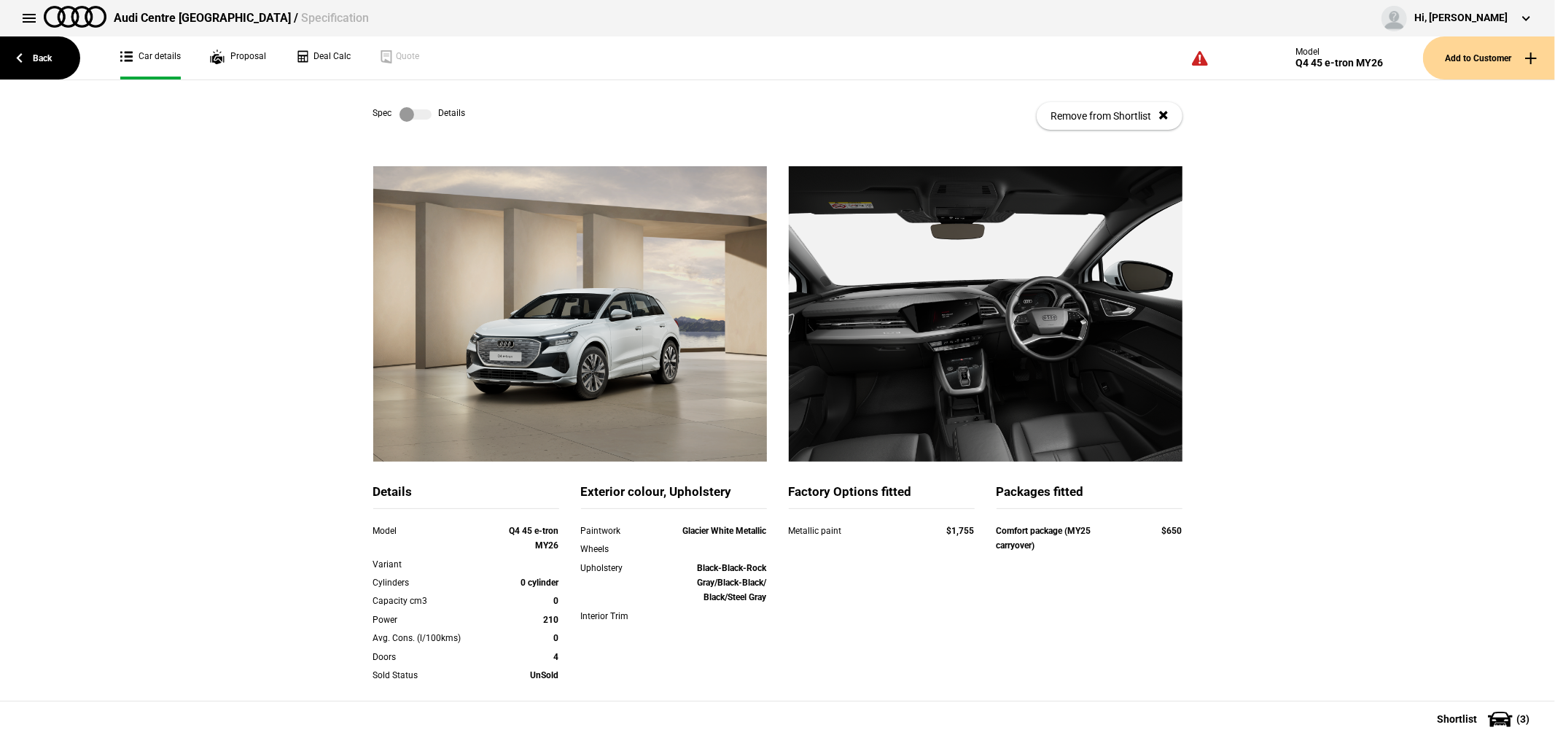
click at [400, 112] on label at bounding box center [416, 114] width 32 height 15
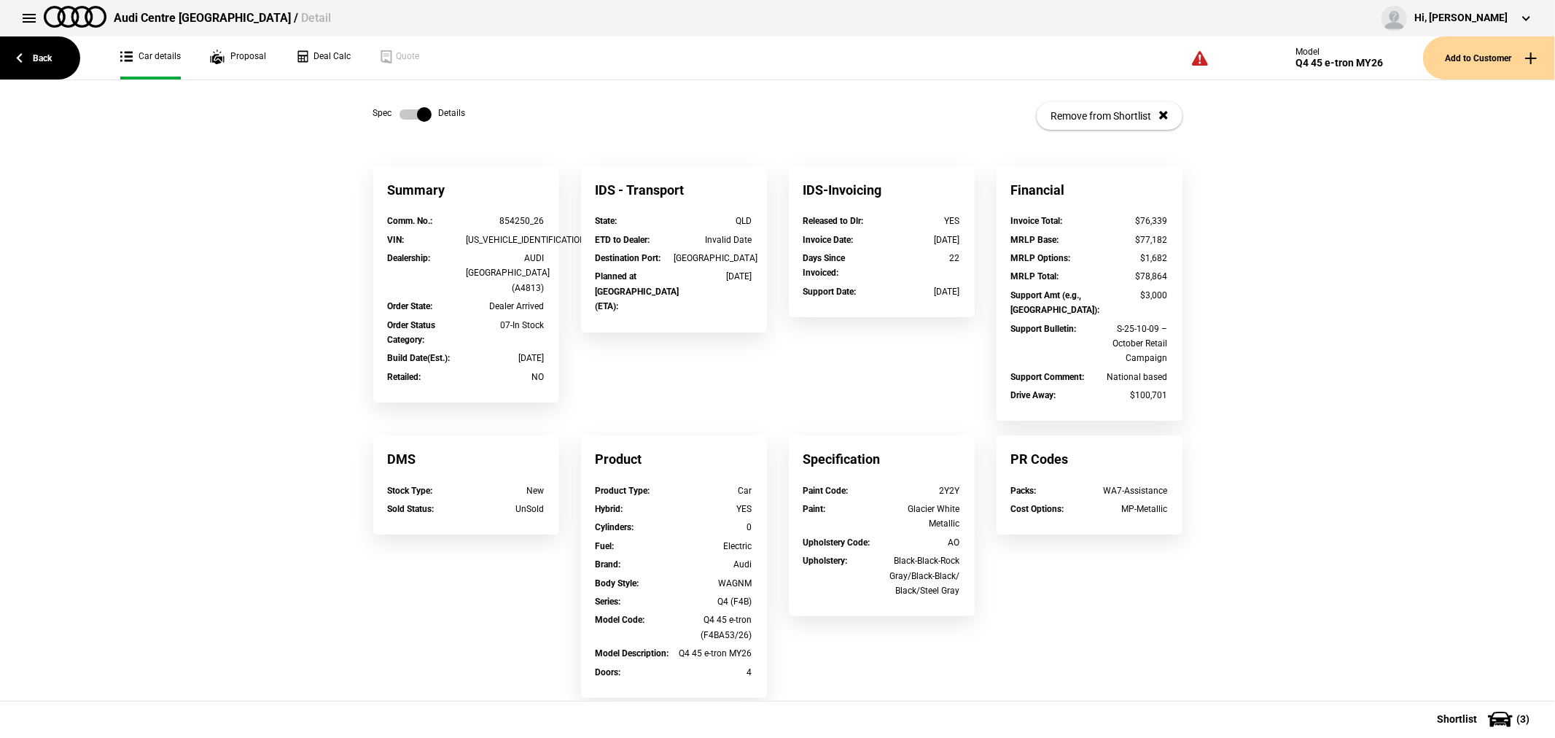
click at [400, 112] on label at bounding box center [416, 114] width 32 height 15
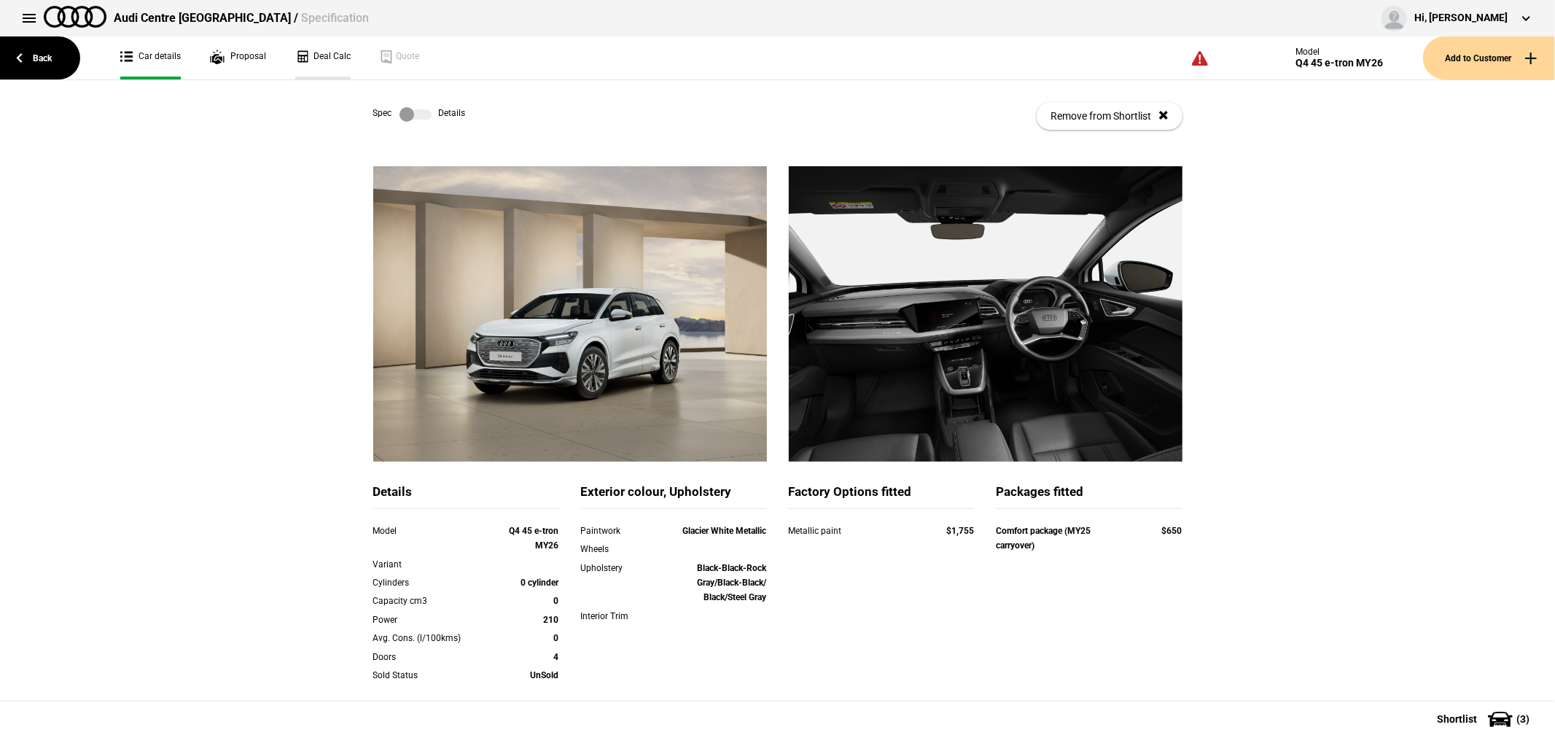
click at [324, 56] on link "Deal Calc" at bounding box center [322, 57] width 55 height 43
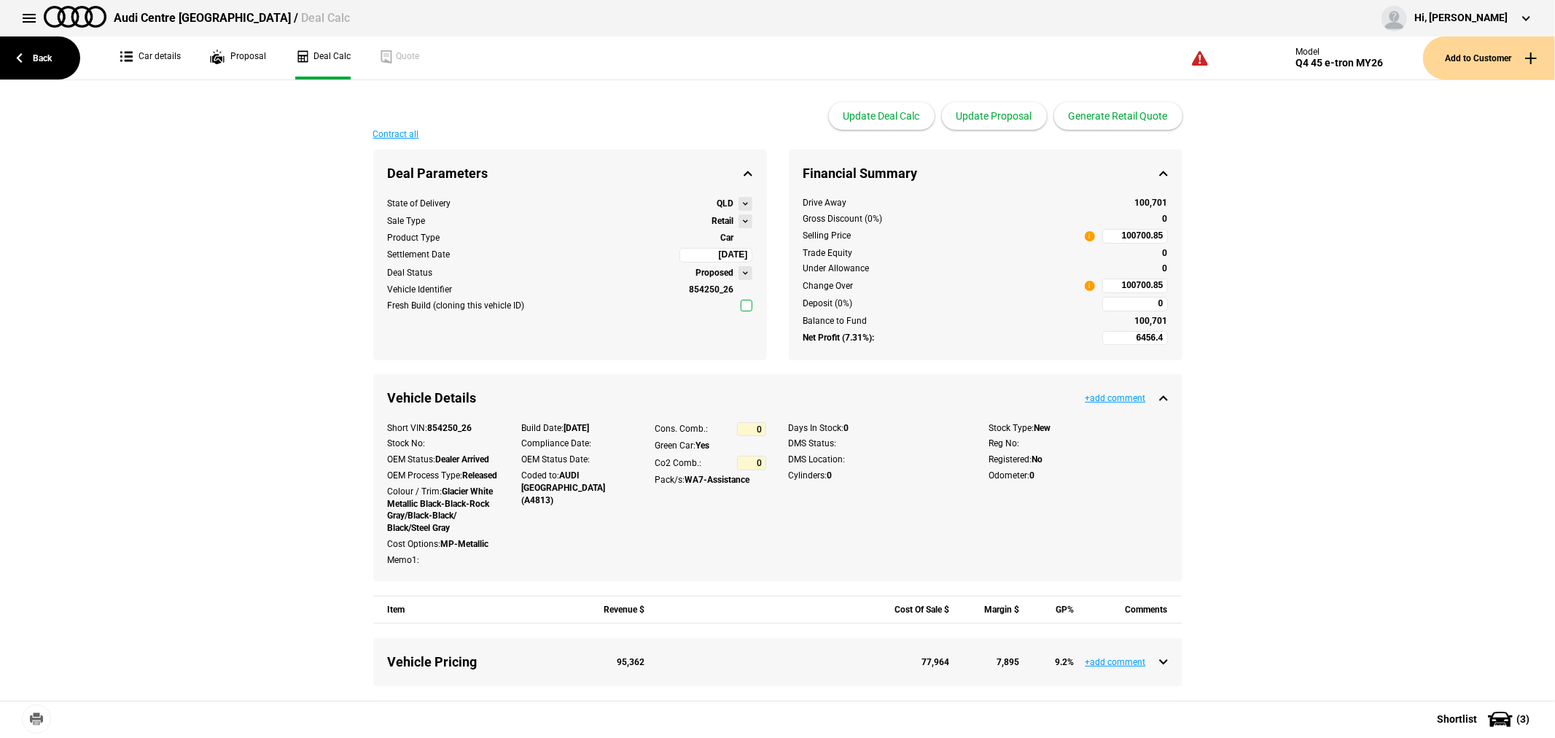
click at [739, 222] on button at bounding box center [746, 221] width 14 height 14
click at [635, 209] on div "State of Delivery QLD" at bounding box center [570, 204] width 365 height 14
click at [147, 52] on link "Car details" at bounding box center [150, 57] width 61 height 43
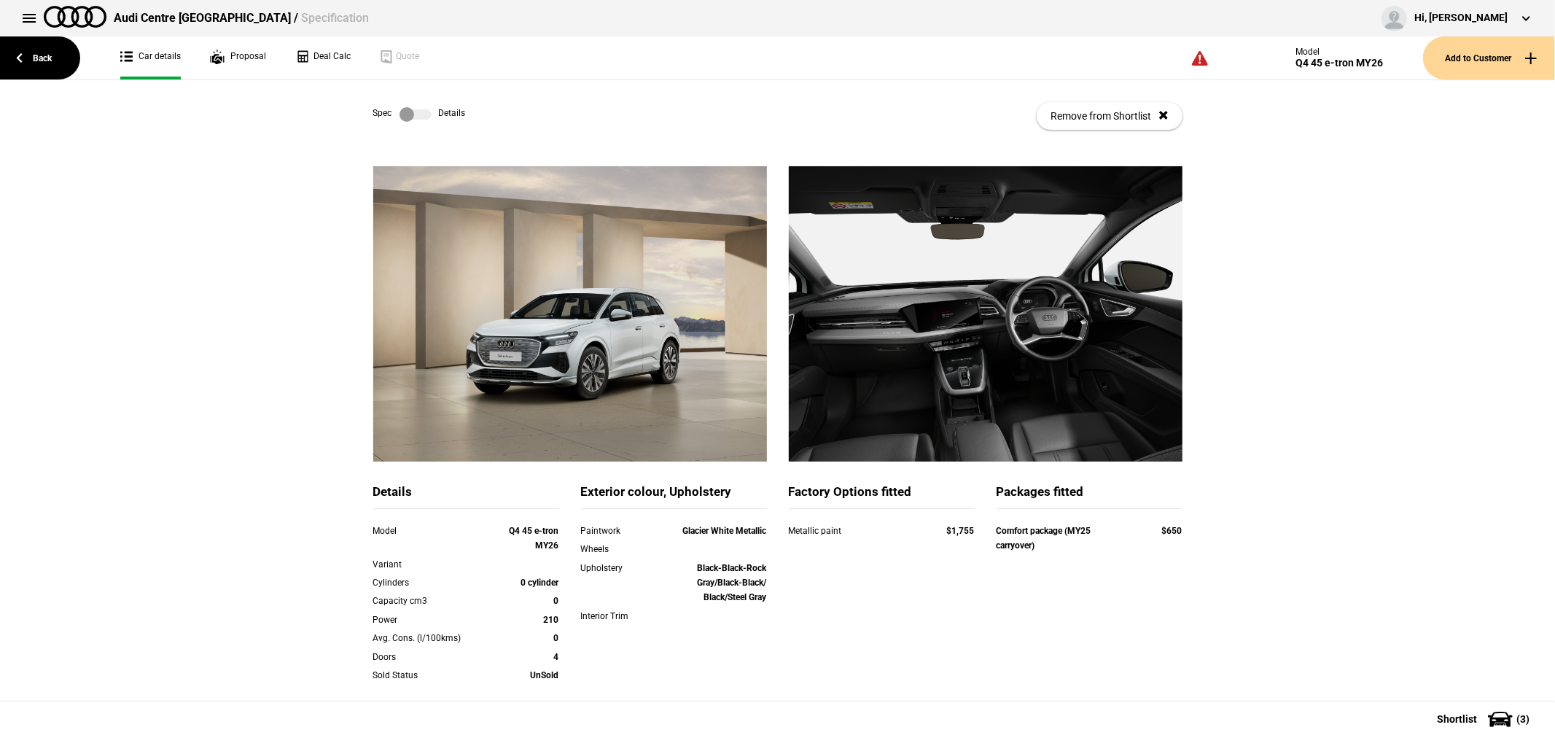
click at [416, 117] on label at bounding box center [416, 114] width 32 height 15
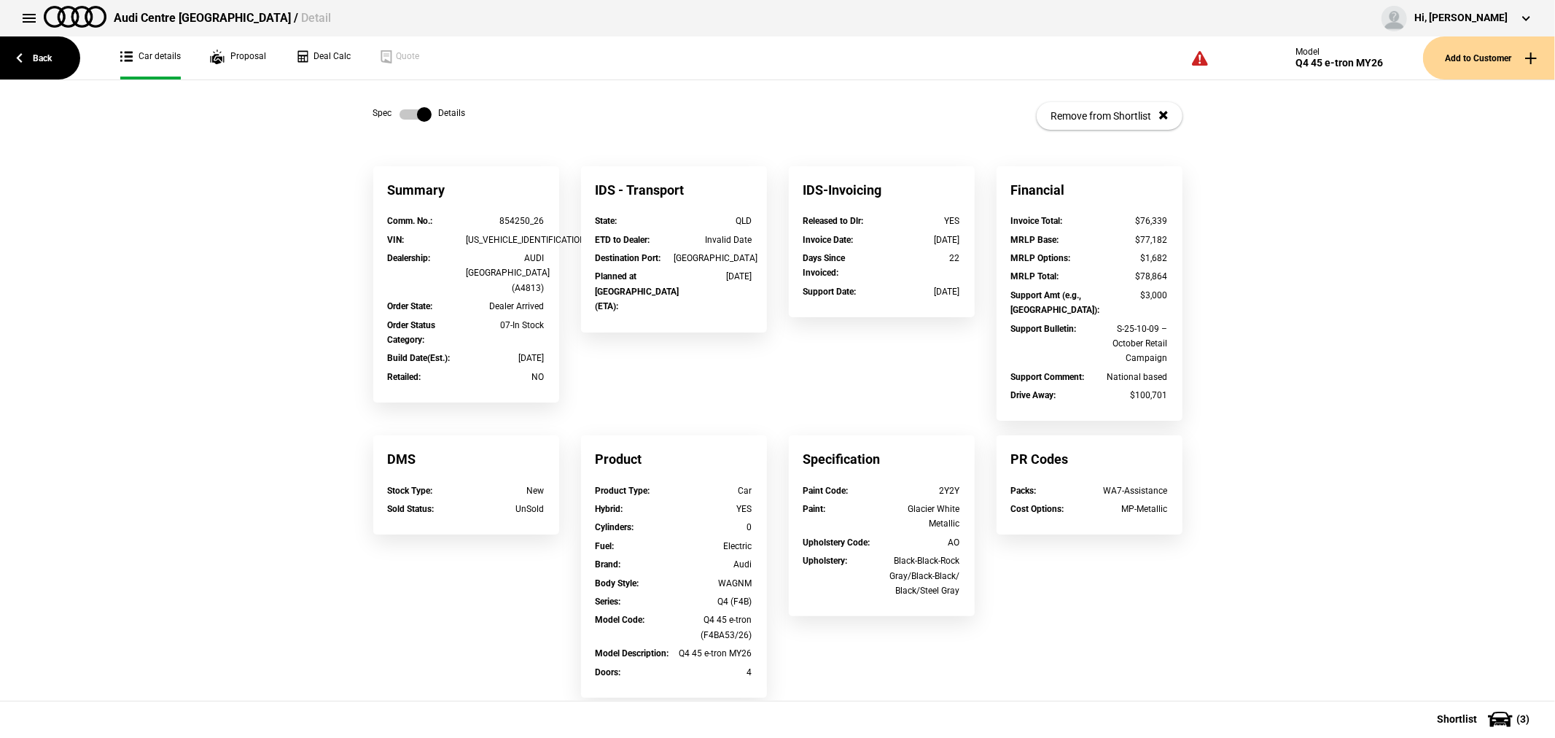
click at [417, 117] on label at bounding box center [416, 114] width 32 height 15
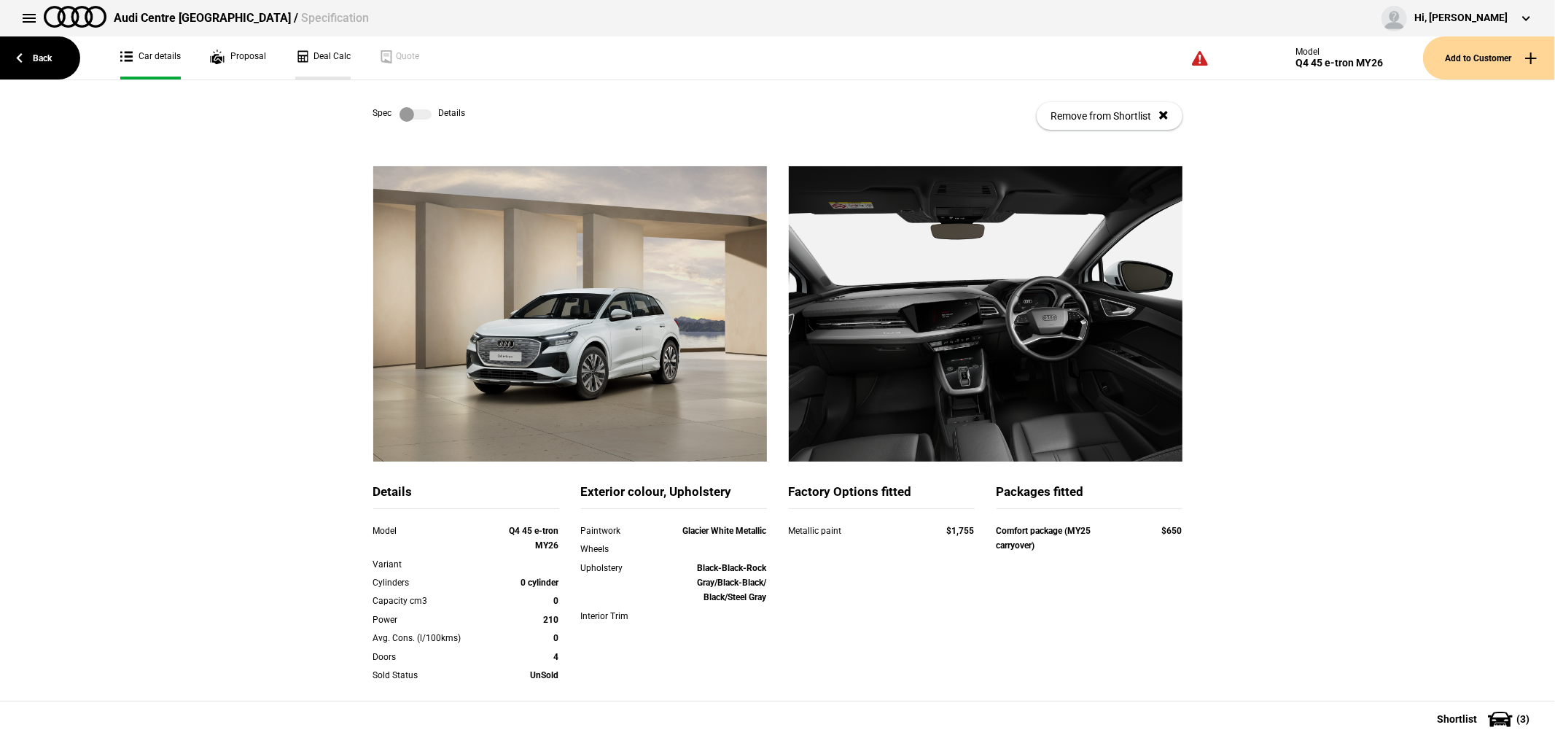
click at [314, 50] on link "Deal Calc" at bounding box center [322, 57] width 55 height 43
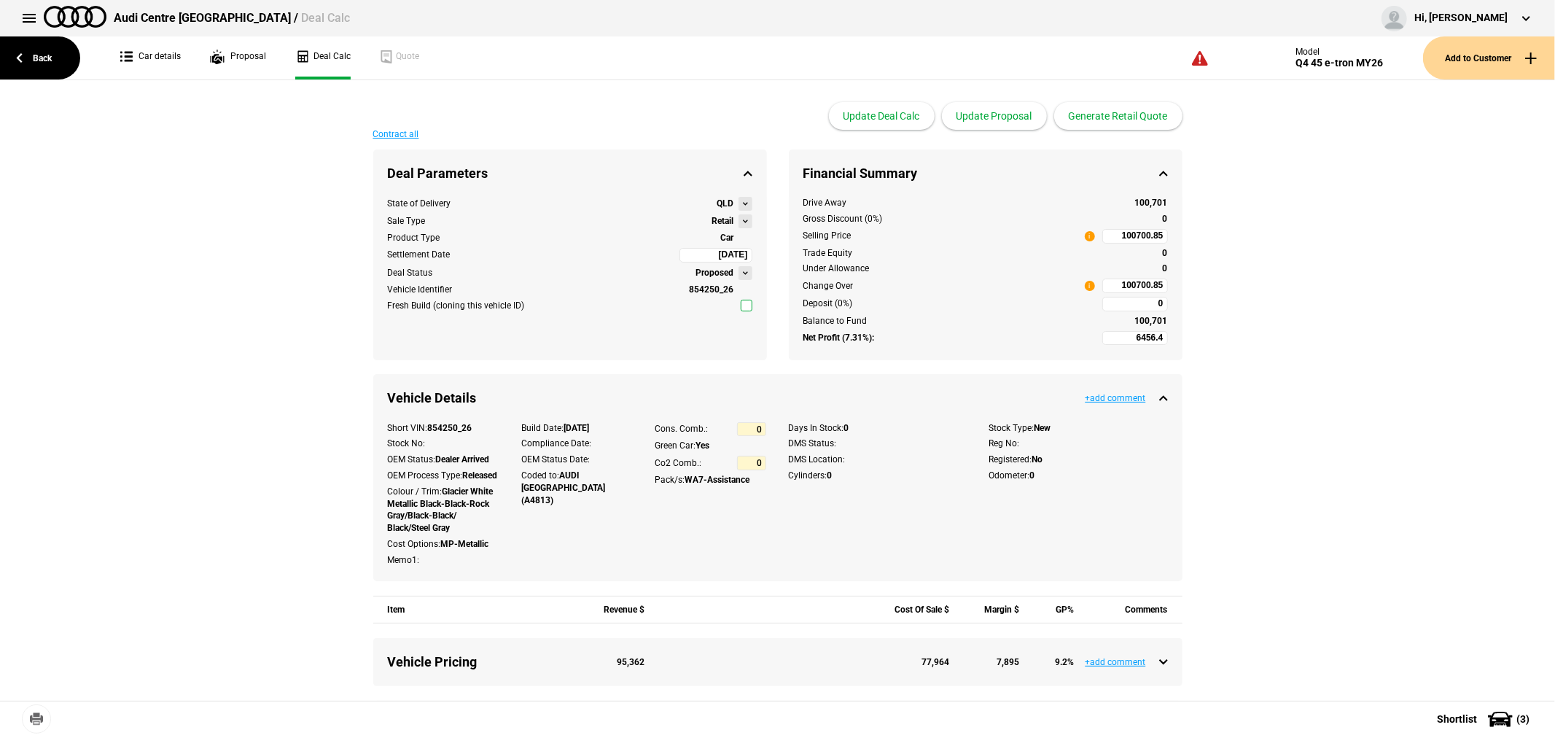
click at [739, 221] on button at bounding box center [746, 221] width 14 height 14
click at [737, 221] on div "Retail" at bounding box center [788, 243] width 109 height 45
click at [1112, 238] on input "100700.85" at bounding box center [1135, 236] width 66 height 15
type input "89650"
type input "-2755.96"
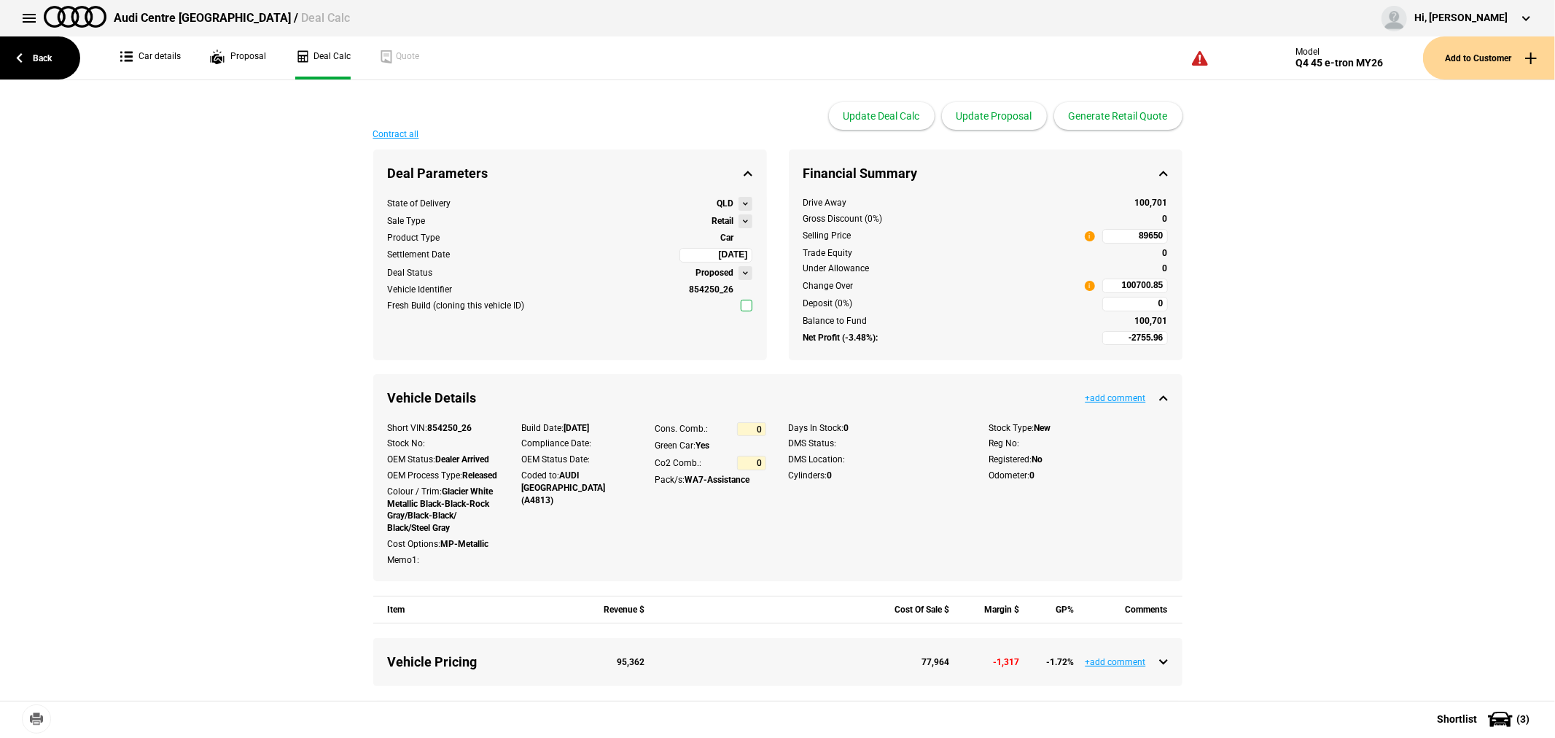
type input "89650"
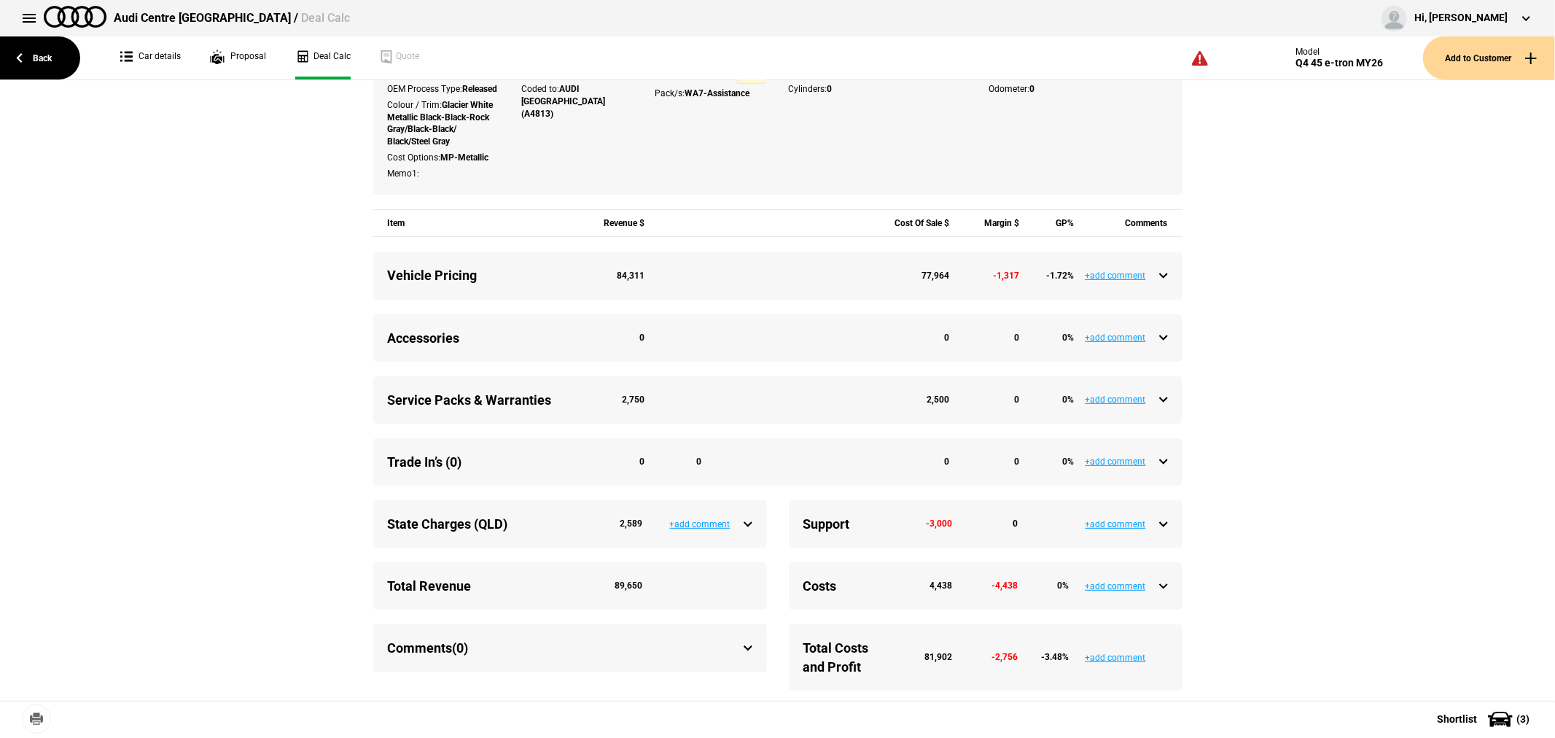
scroll to position [405, 0]
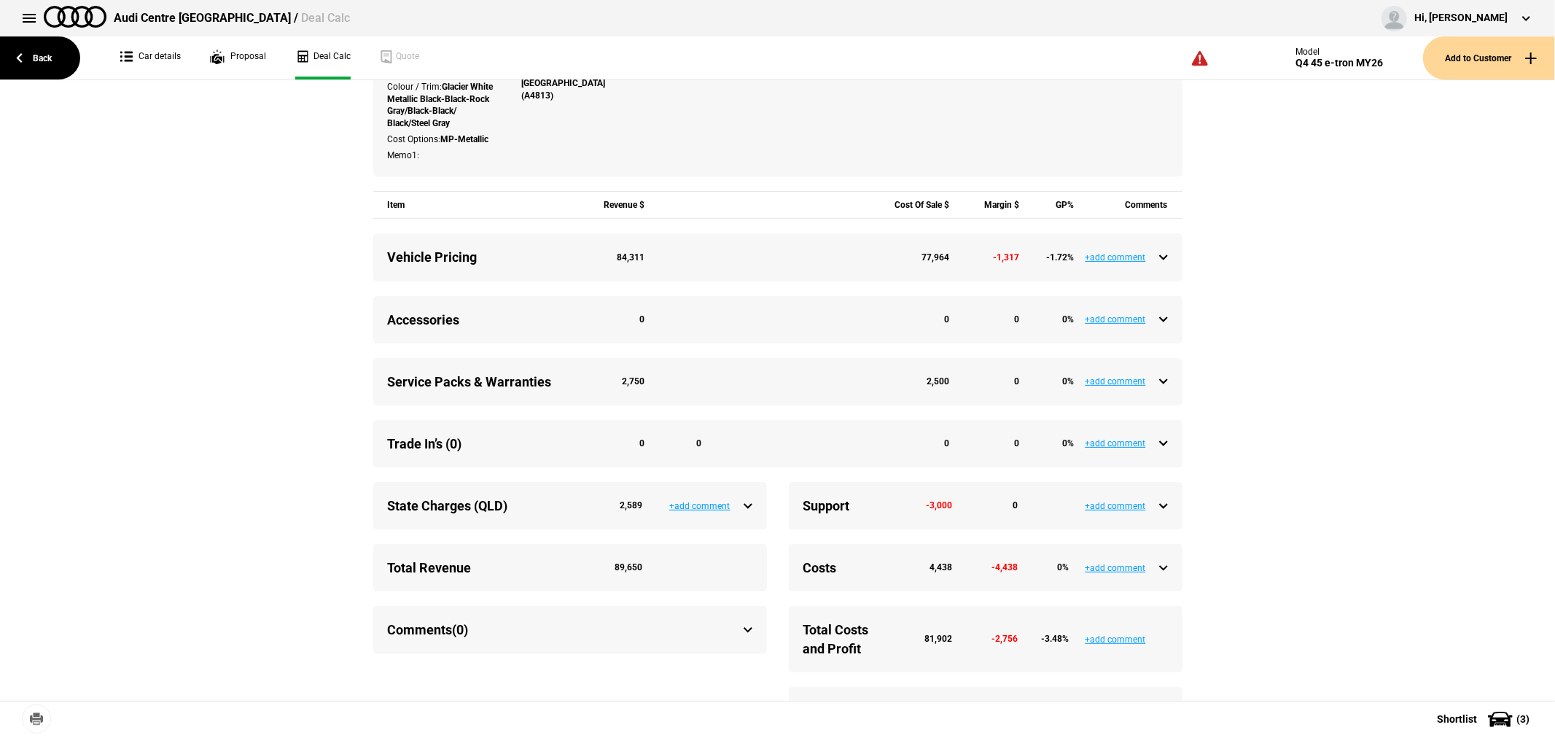
click at [1159, 391] on div "Service Packs & Warranties 2,750 2,500 0 0 %" at bounding box center [778, 382] width 780 height 18
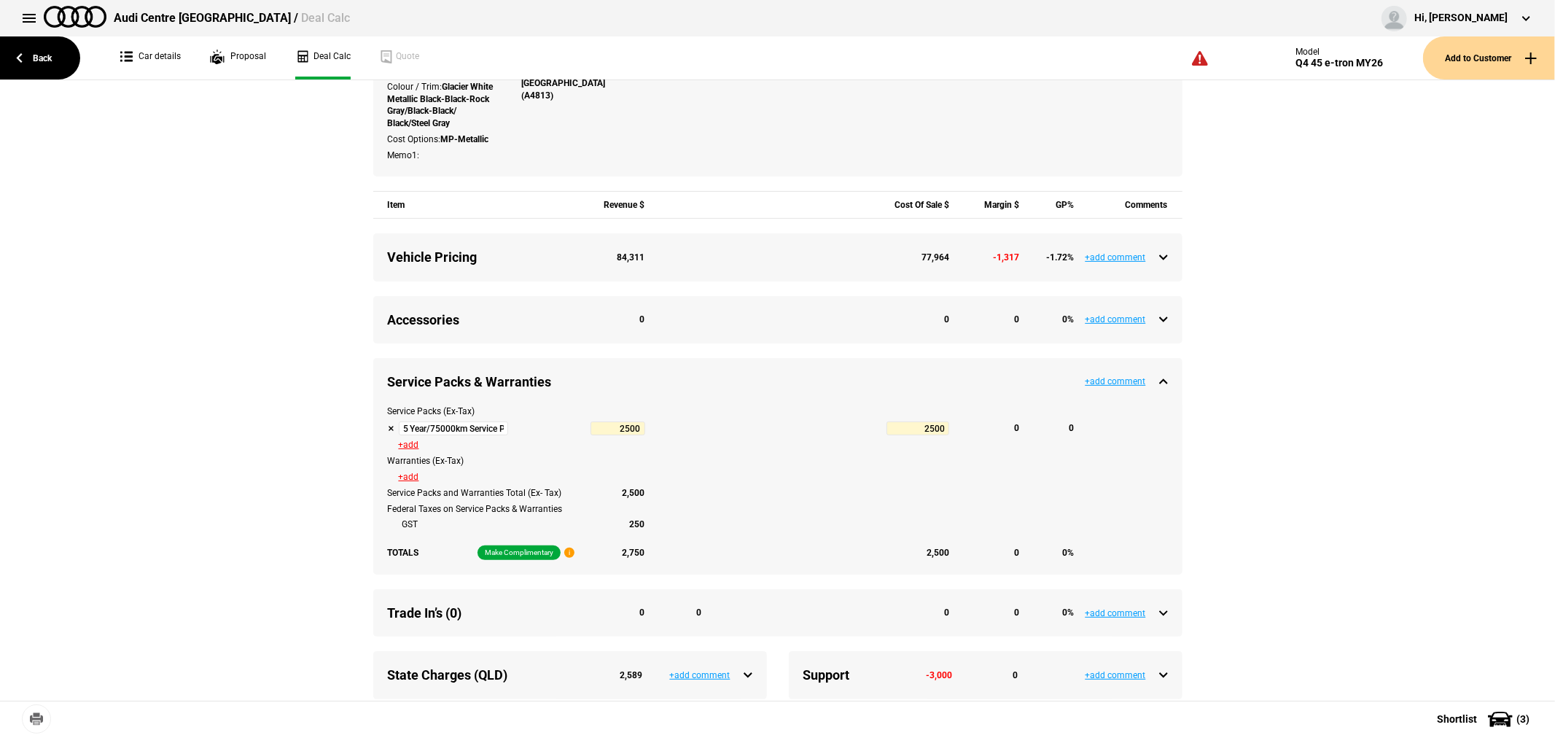
click at [388, 432] on button at bounding box center [391, 428] width 7 height 7
type input "-255.96"
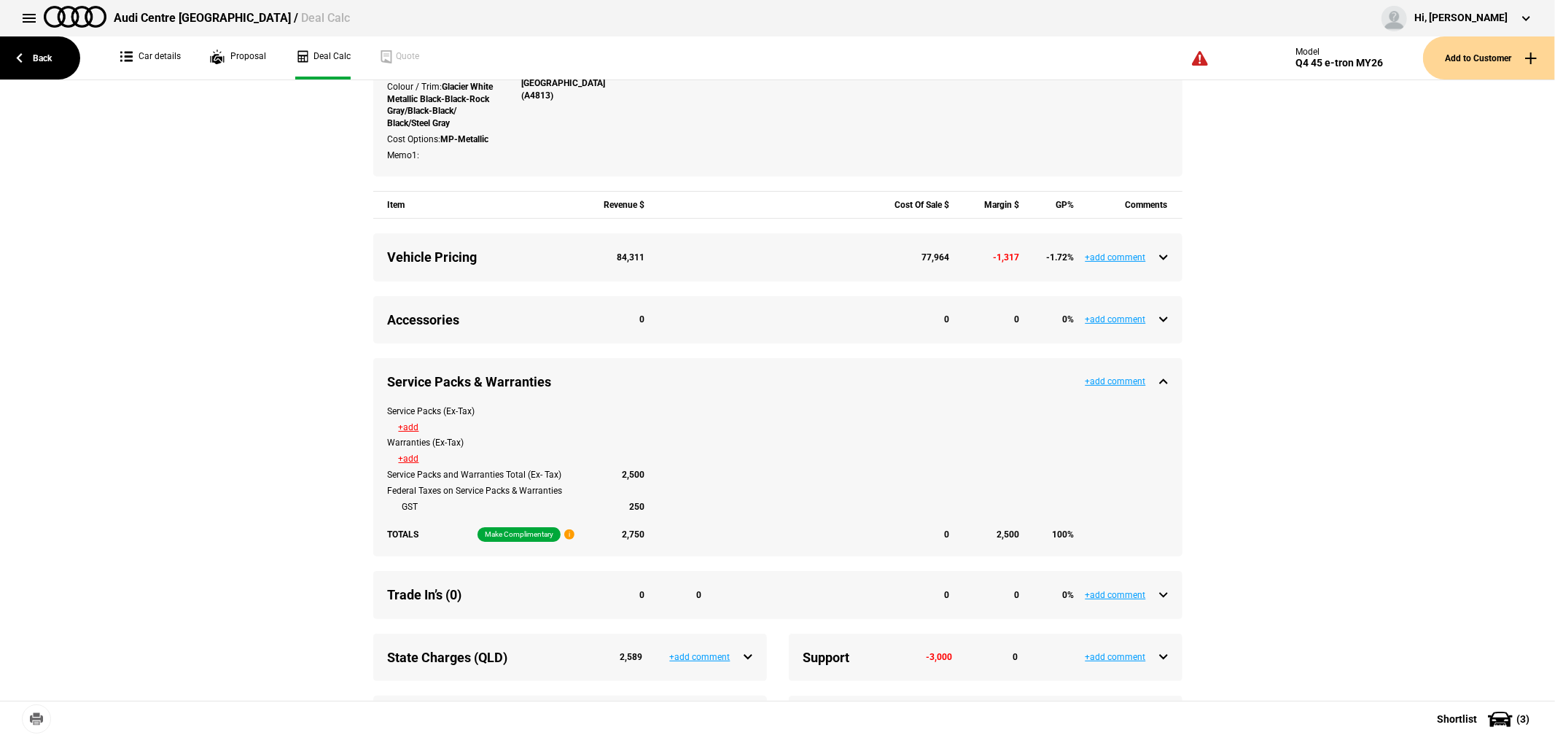
type input "86846"
type input "-2755.96"
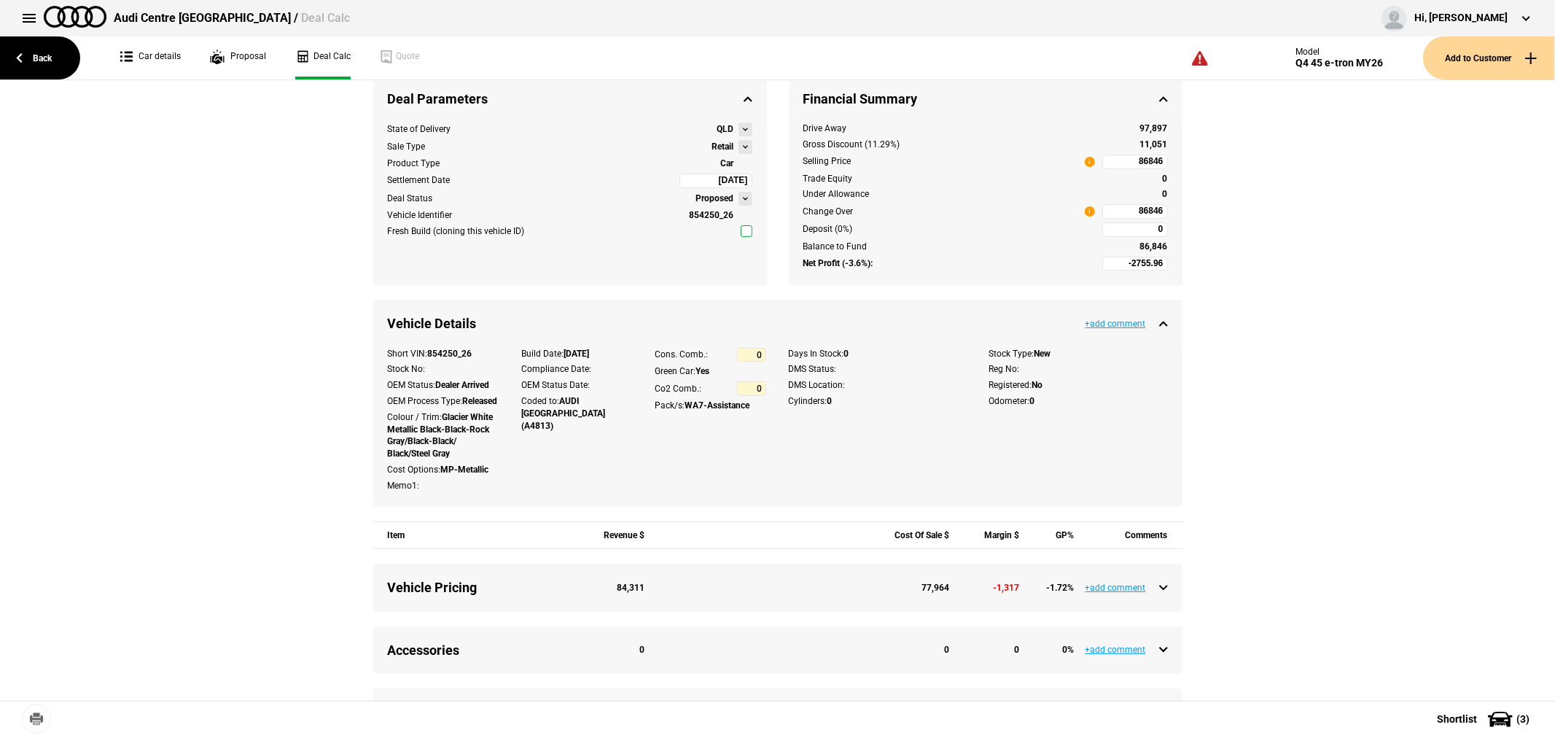
scroll to position [0, 0]
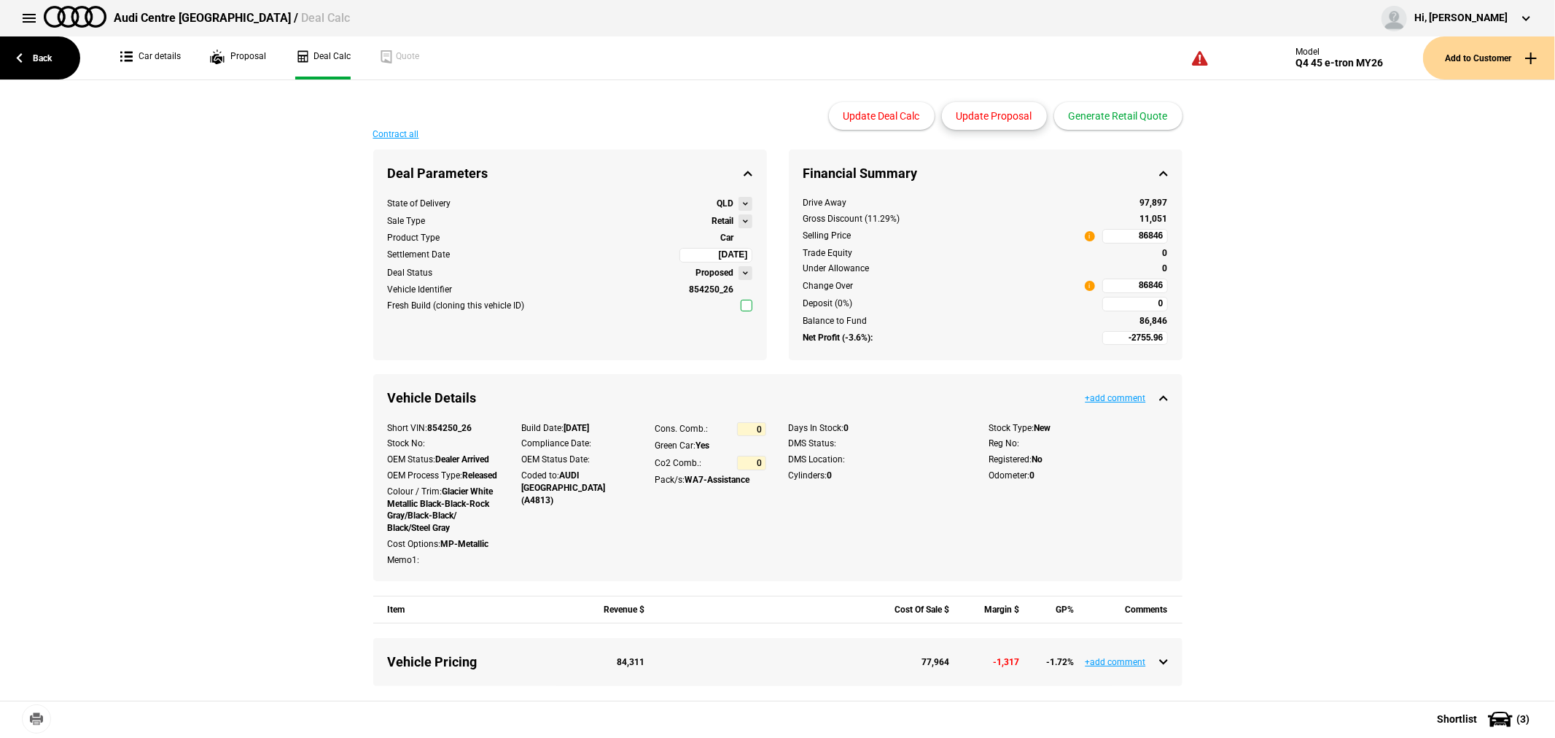
click at [984, 114] on button "Update Proposal" at bounding box center [994, 116] width 105 height 28
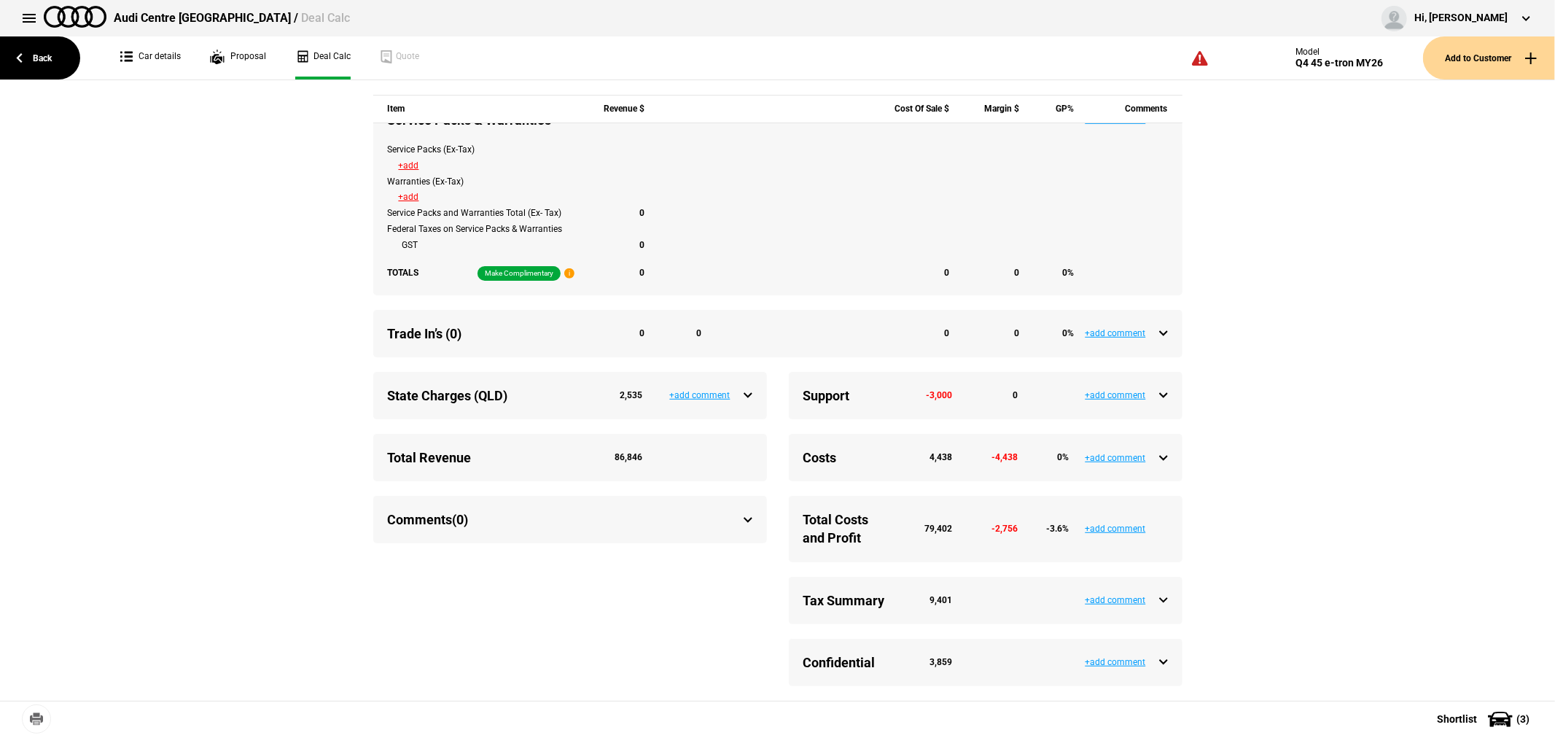
scroll to position [687, 0]
click at [1156, 456] on div "Costs 4,438 -4,438 0 %" at bounding box center [986, 457] width 365 height 18
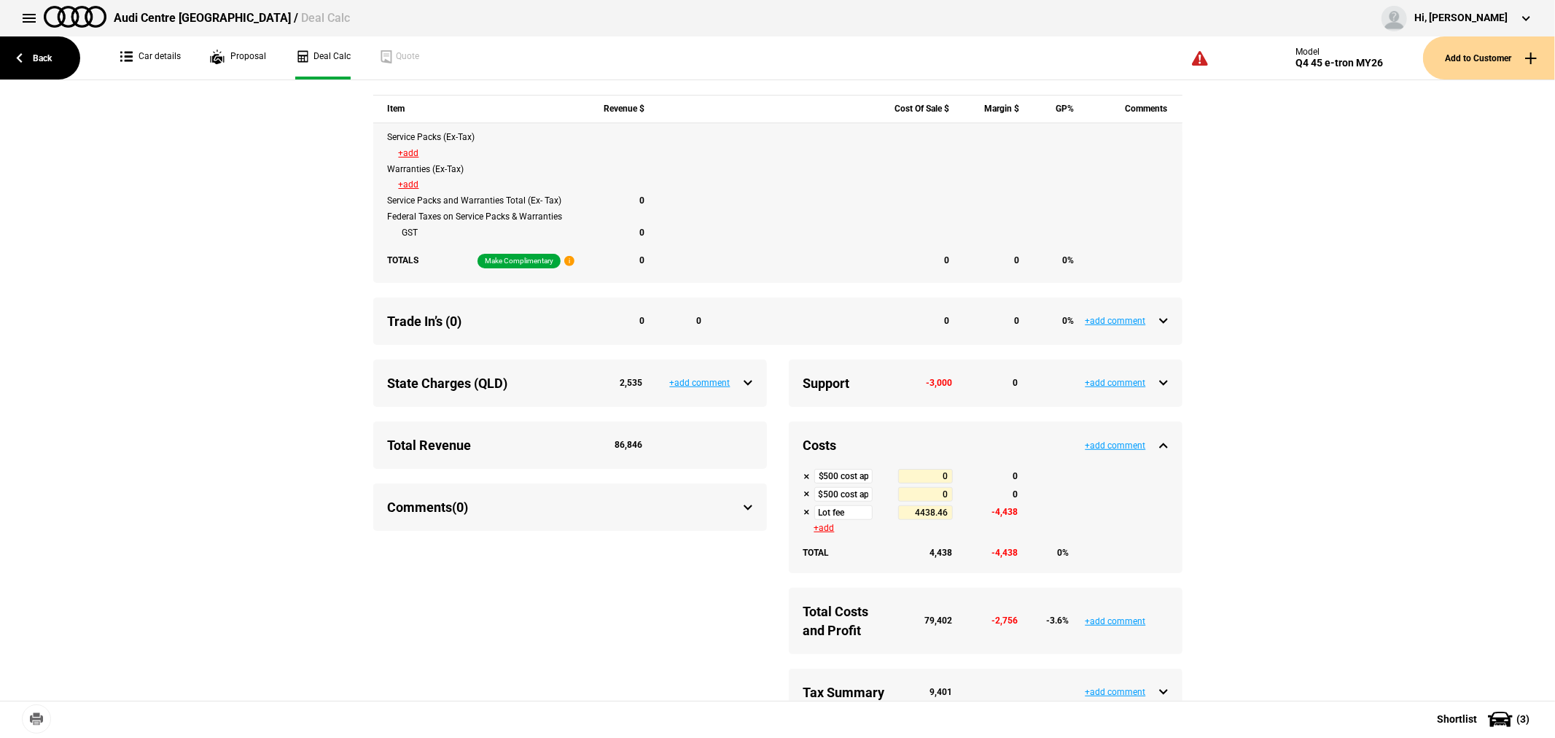
click at [1156, 454] on div "Costs 4,438 -4,438 0 %" at bounding box center [986, 445] width 365 height 18
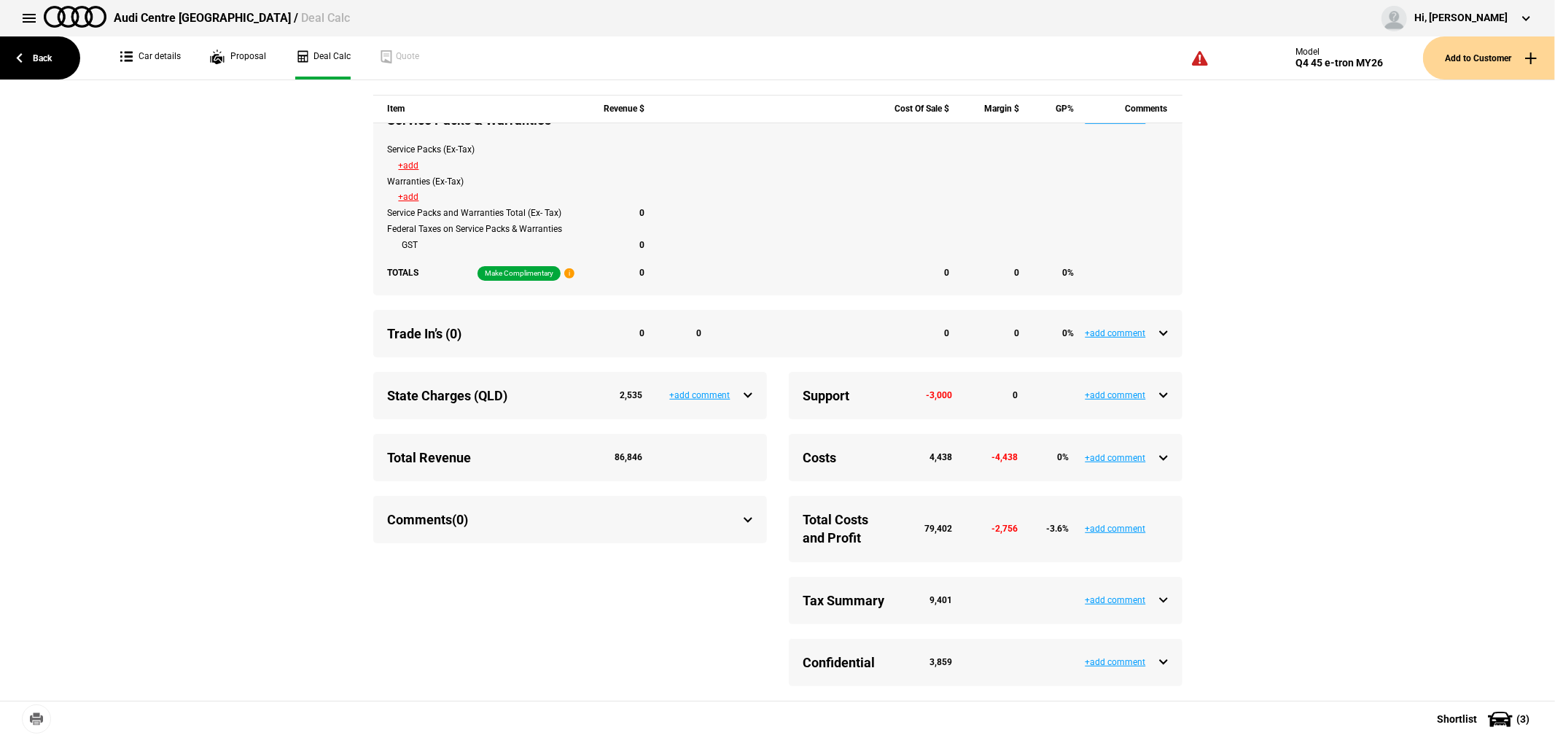
click at [1162, 589] on div "Tax Summary 9,401 +add comment" at bounding box center [986, 600] width 394 height 47
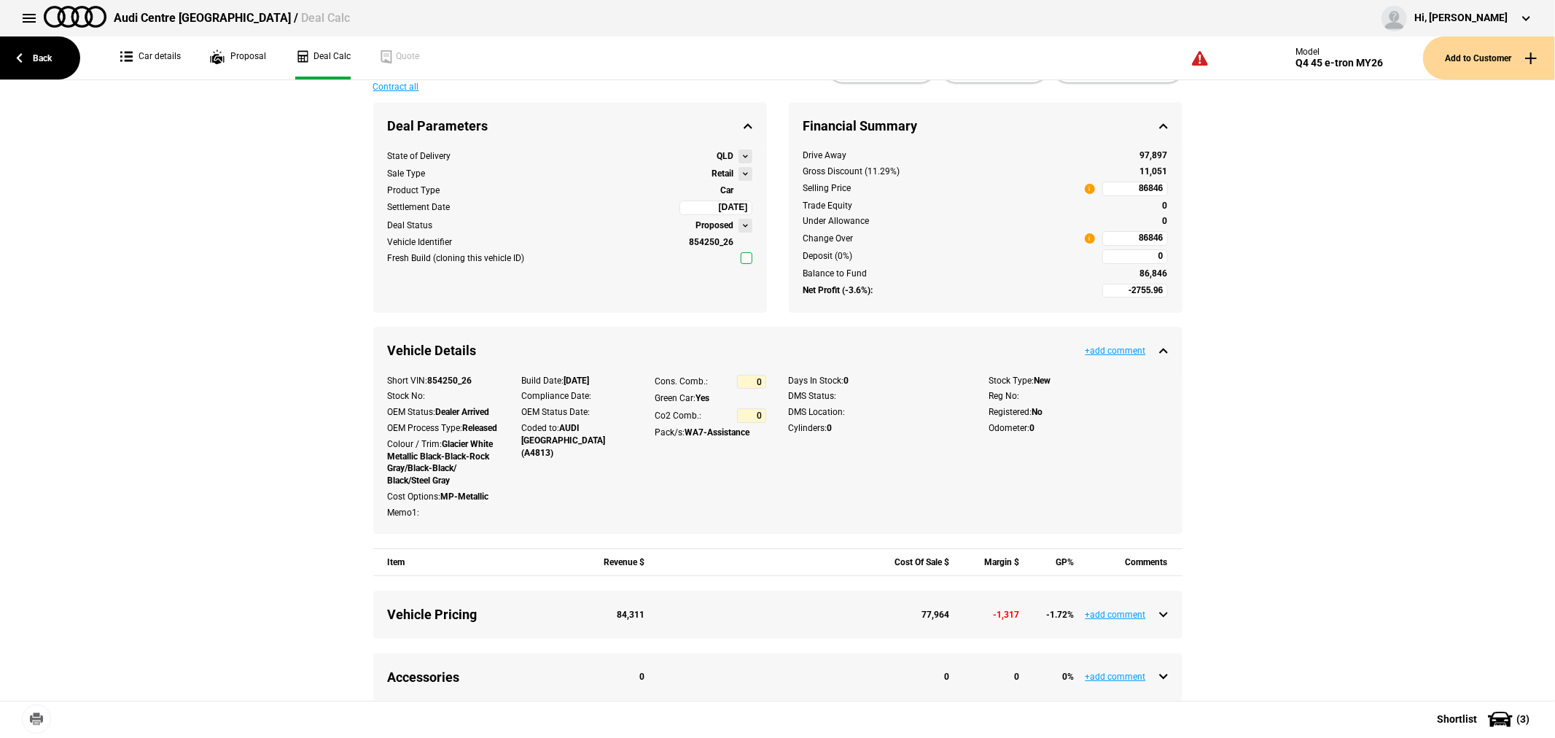
scroll to position [0, 0]
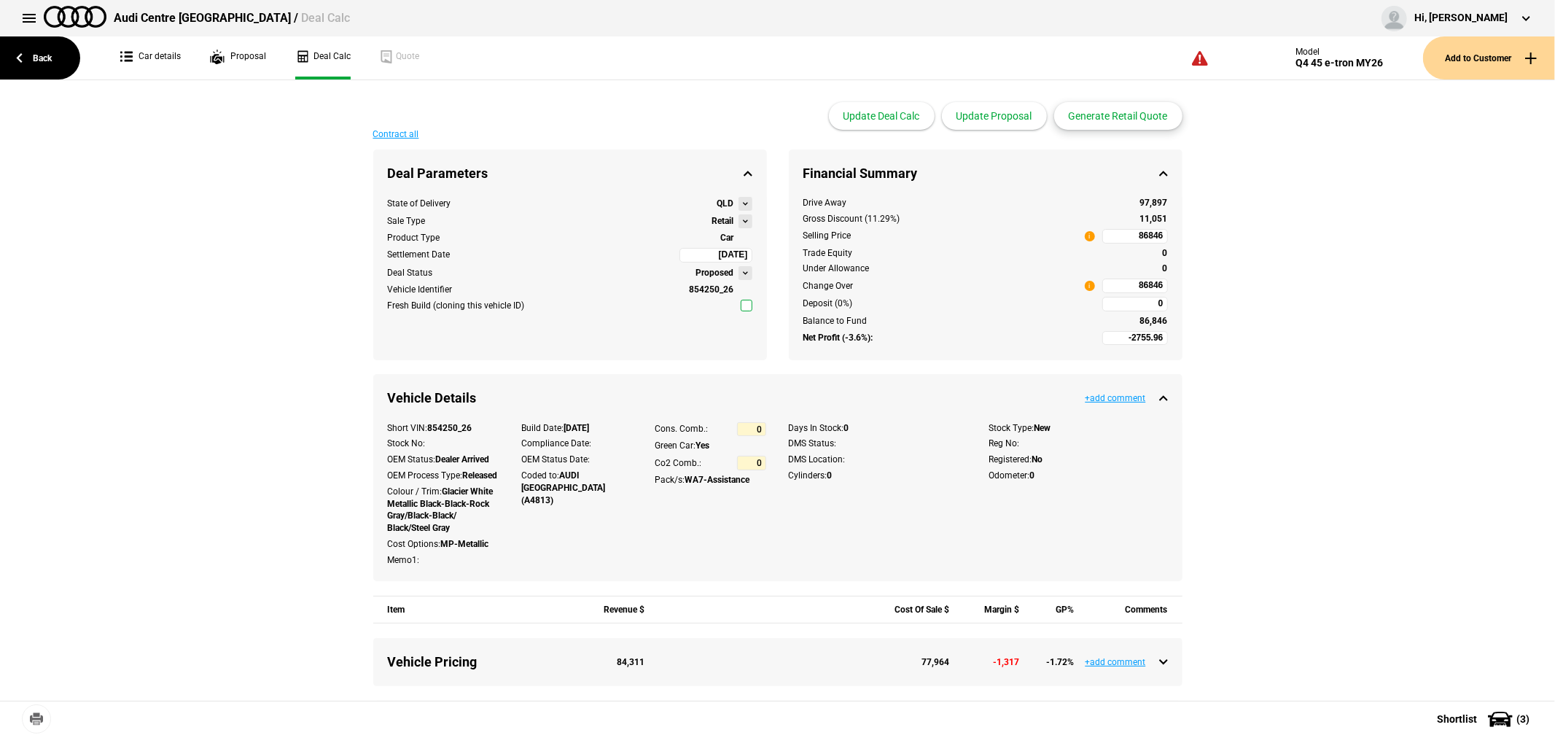
click at [1126, 117] on button "Generate Retail Quote" at bounding box center [1118, 116] width 128 height 28
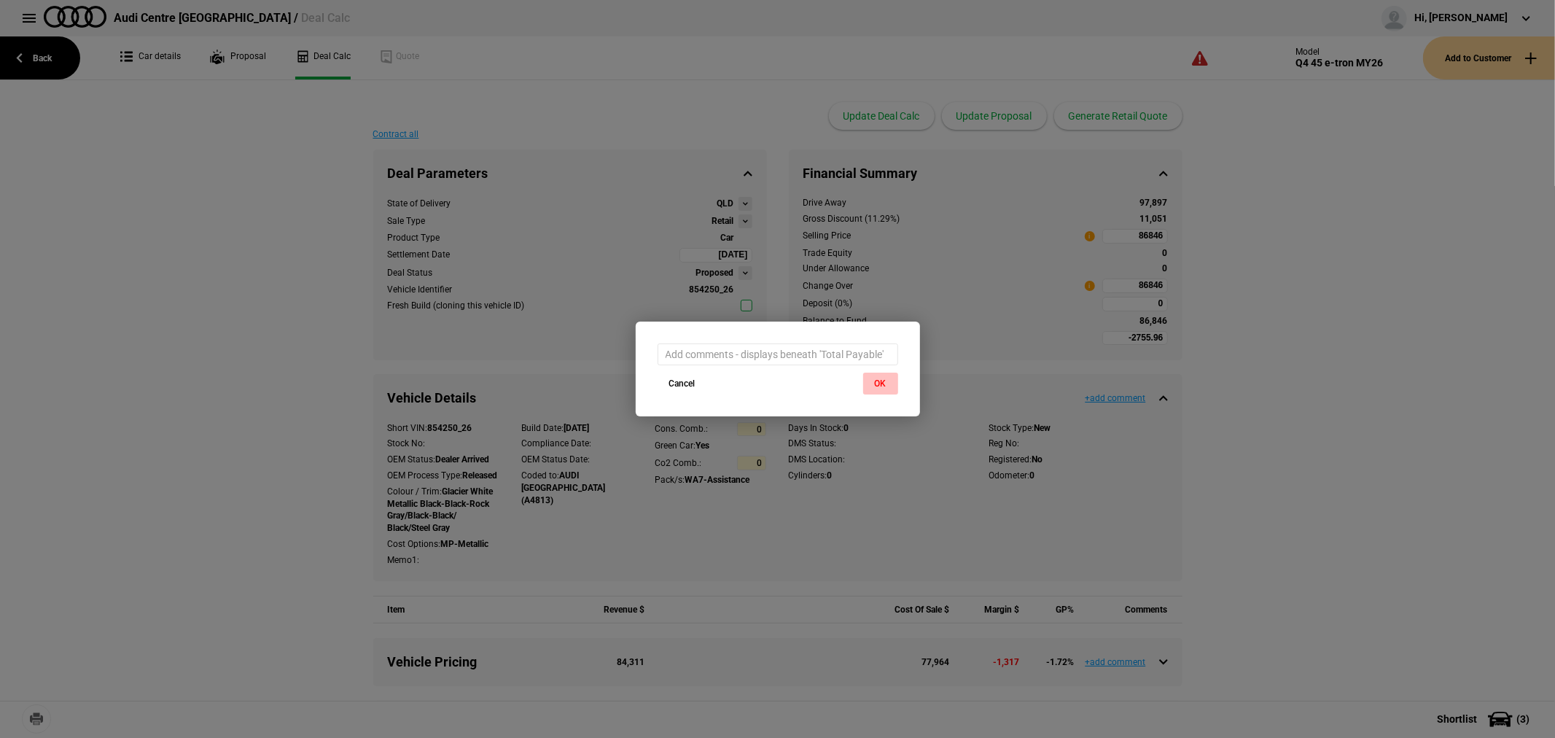
click at [880, 384] on button "OK" at bounding box center [880, 384] width 35 height 22
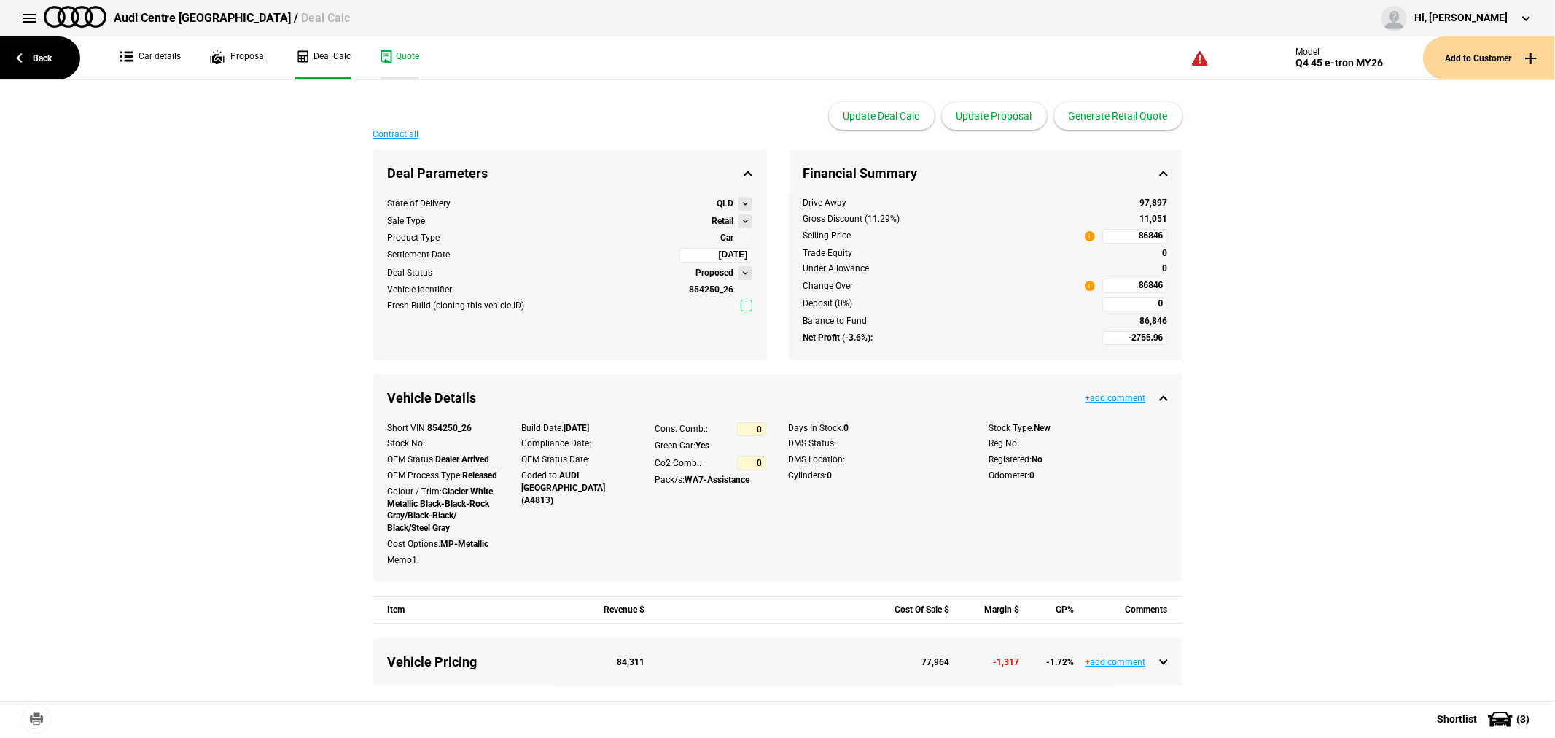
click at [391, 60] on link "Quote" at bounding box center [399, 57] width 39 height 43
